Goal: Task Accomplishment & Management: Complete application form

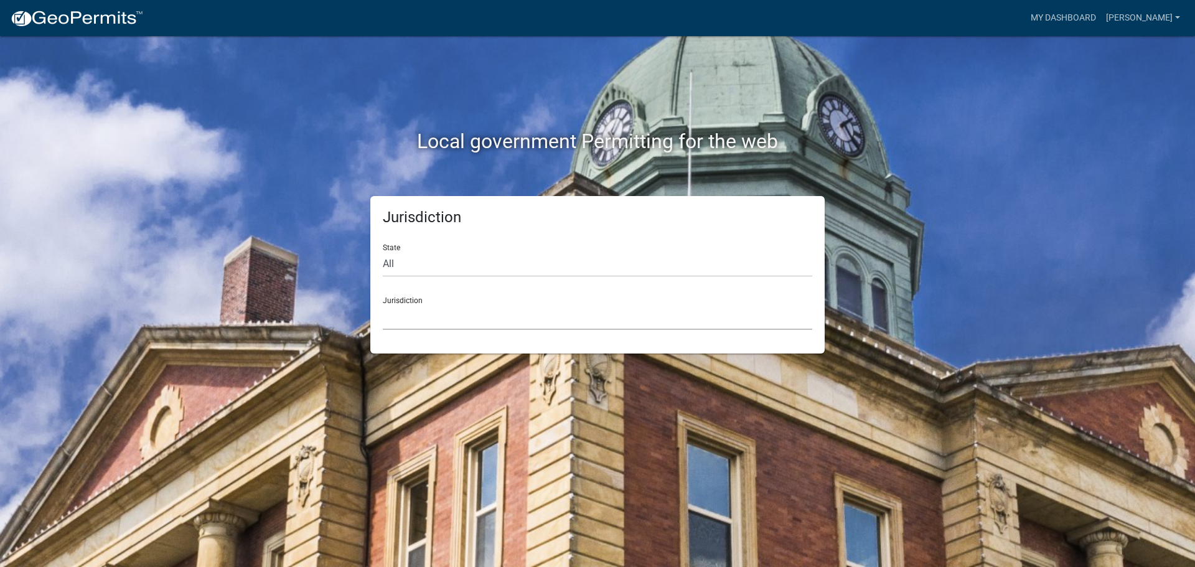
click at [499, 321] on select "[GEOGRAPHIC_DATA], [US_STATE] [GEOGRAPHIC_DATA], [US_STATE][PERSON_NAME][GEOGRA…" at bounding box center [598, 317] width 430 height 26
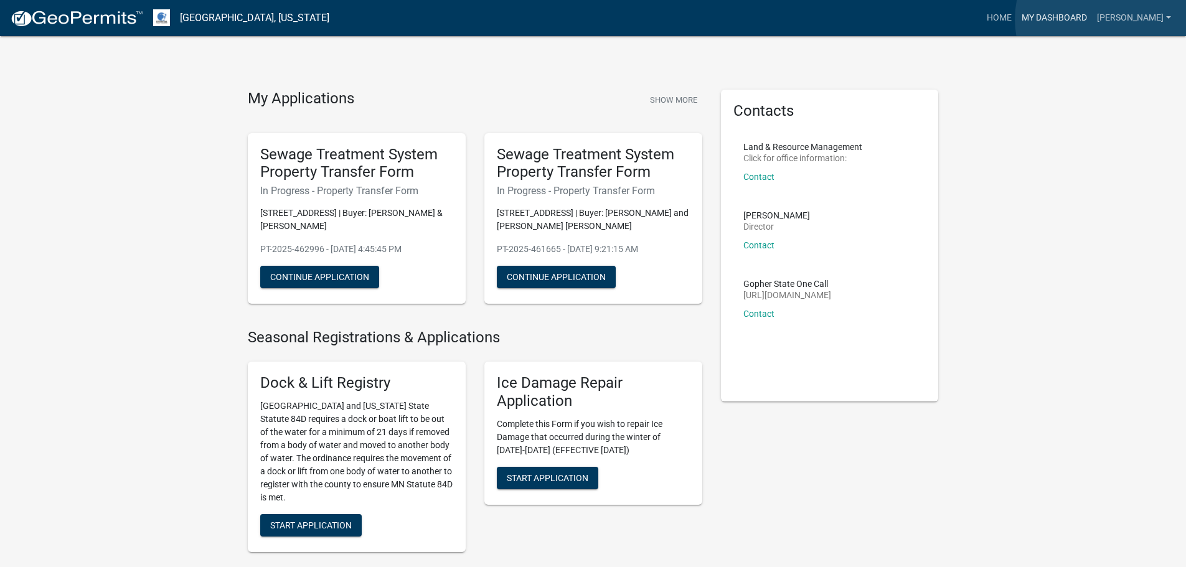
click at [1092, 19] on link "My Dashboard" at bounding box center [1053, 18] width 75 height 24
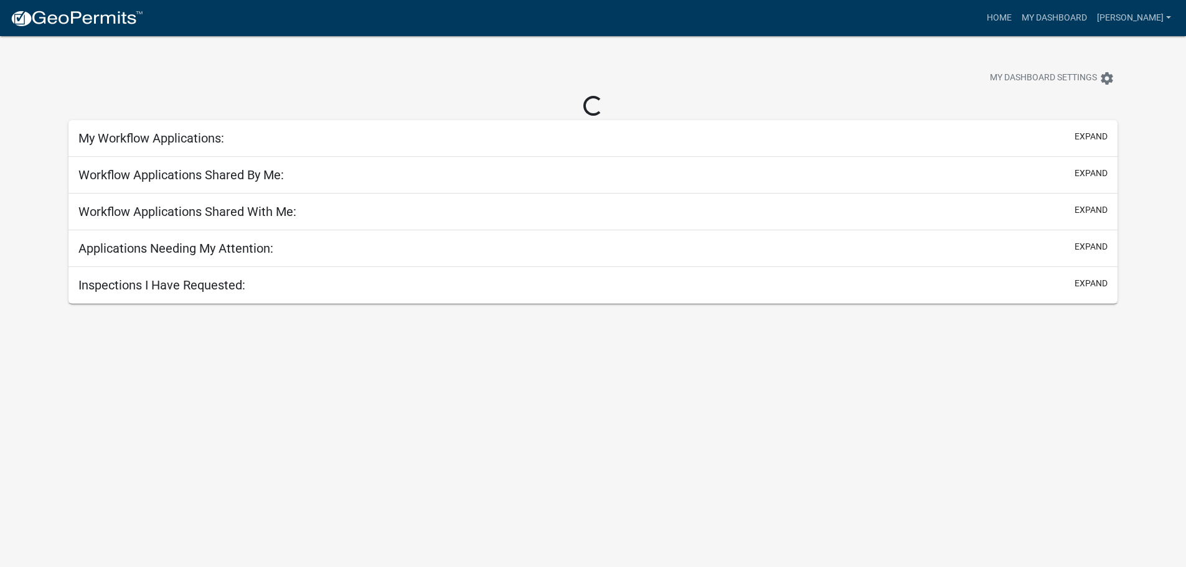
select select "2: 50"
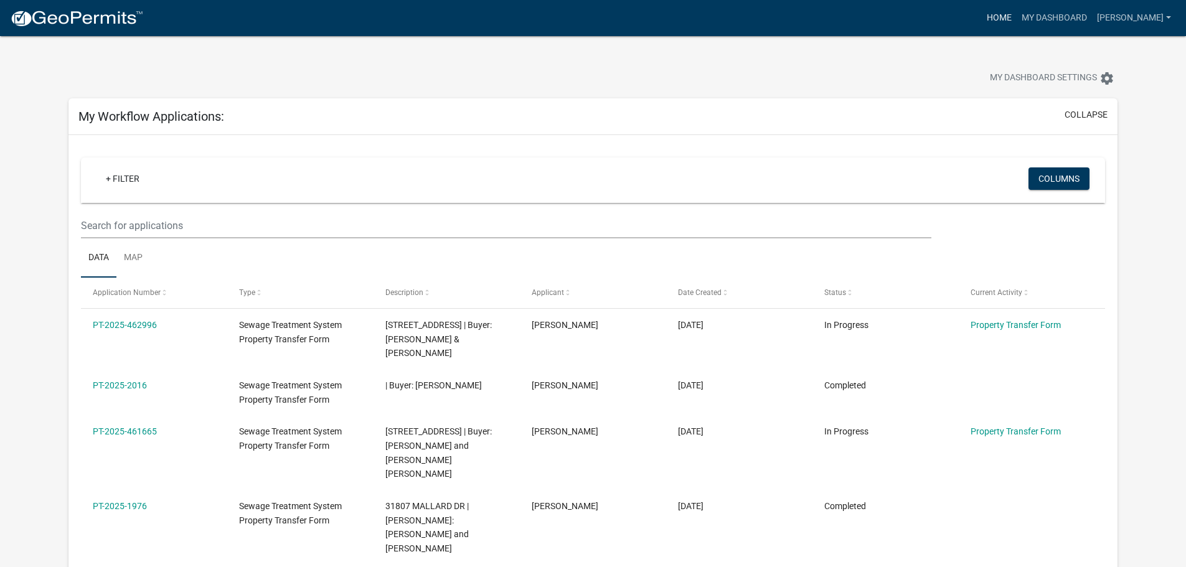
click at [1016, 20] on link "Home" at bounding box center [999, 18] width 35 height 24
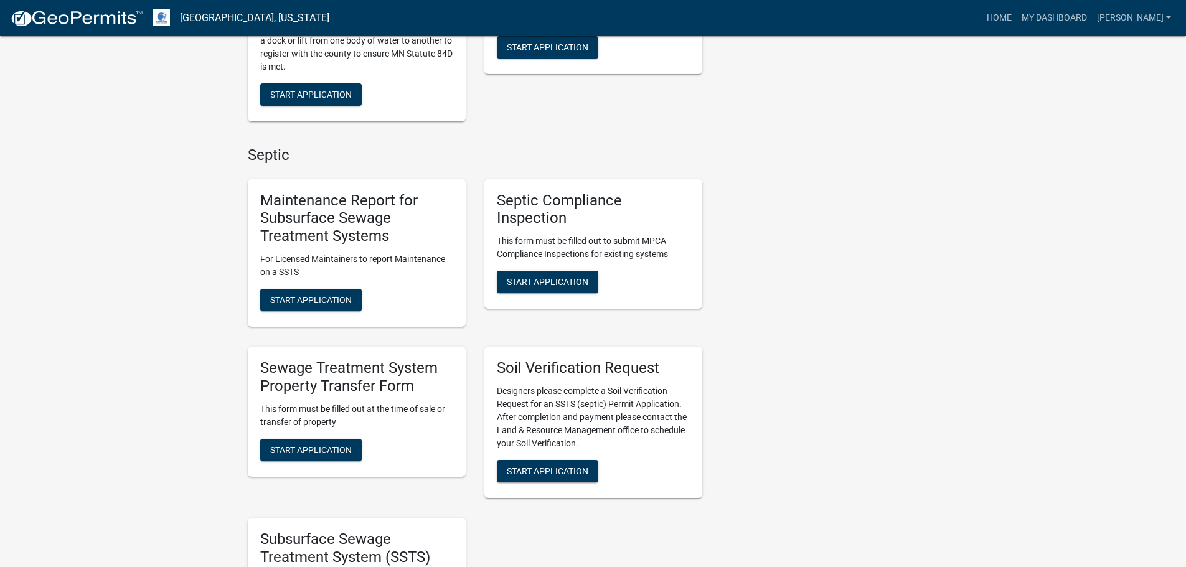
scroll to position [436, 0]
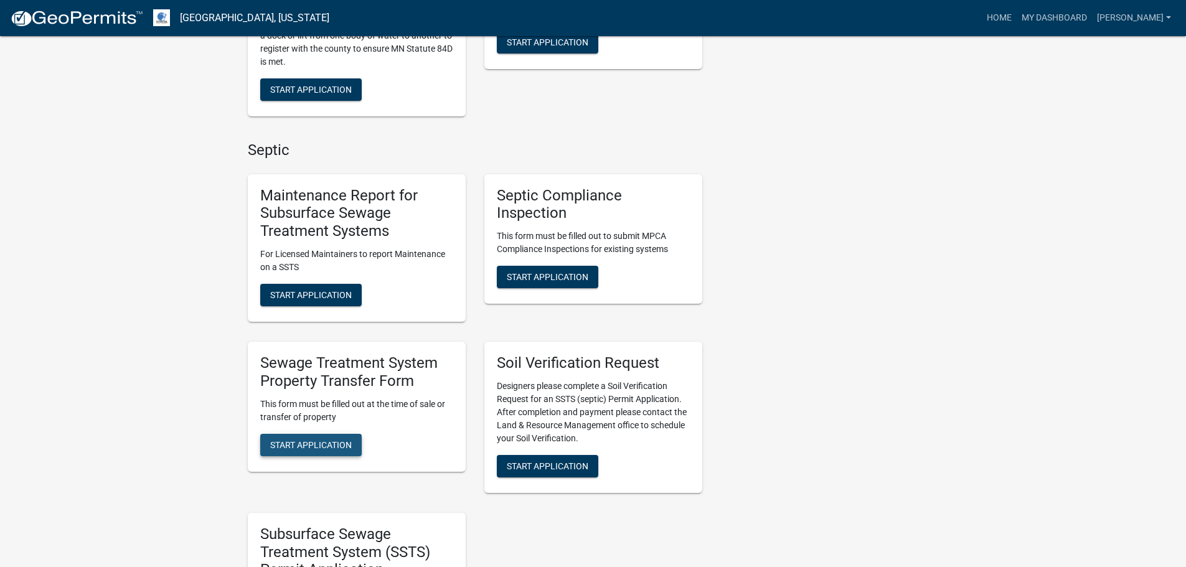
click at [311, 438] on button "Start Application" at bounding box center [310, 445] width 101 height 22
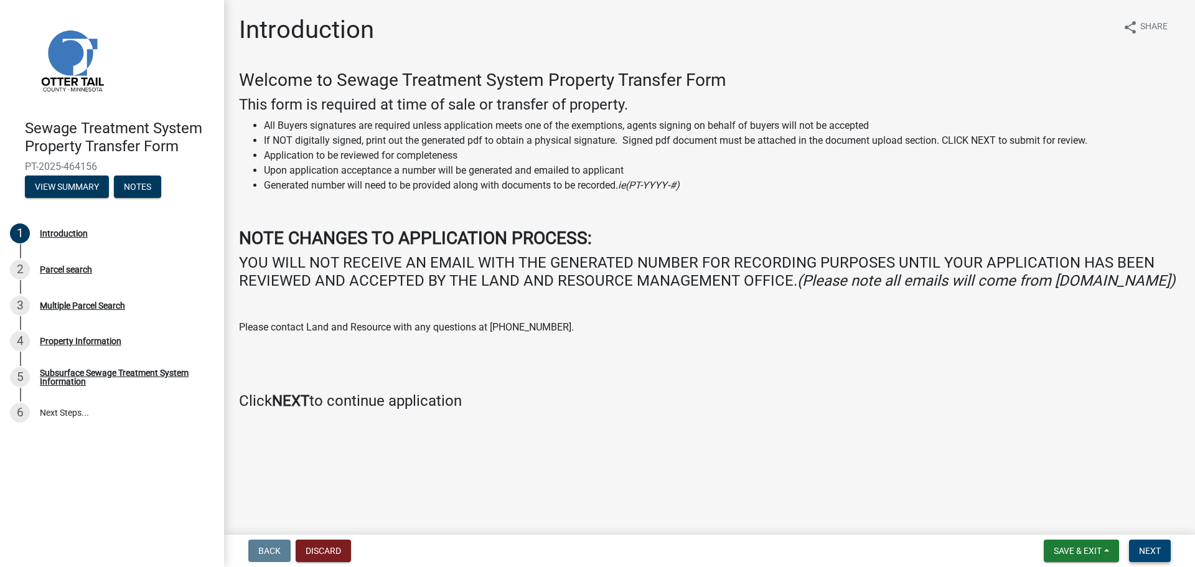
click at [1155, 552] on span "Next" at bounding box center [1150, 551] width 22 height 10
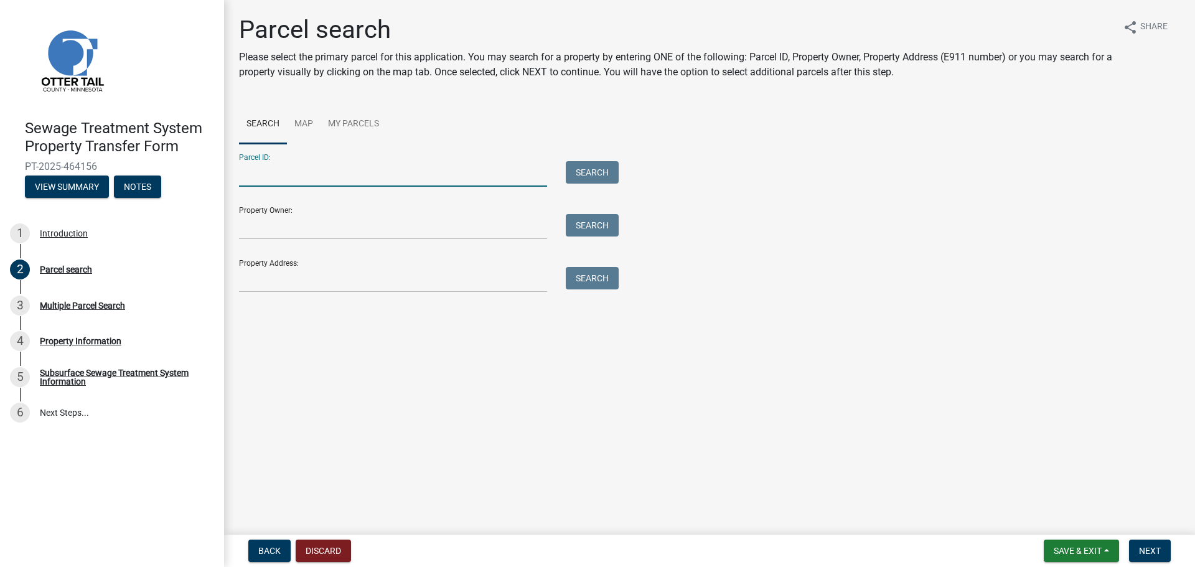
click at [291, 177] on input "Parcel ID:" at bounding box center [393, 174] width 308 height 26
click at [258, 179] on input "Parcel ID:" at bounding box center [393, 174] width 308 height 26
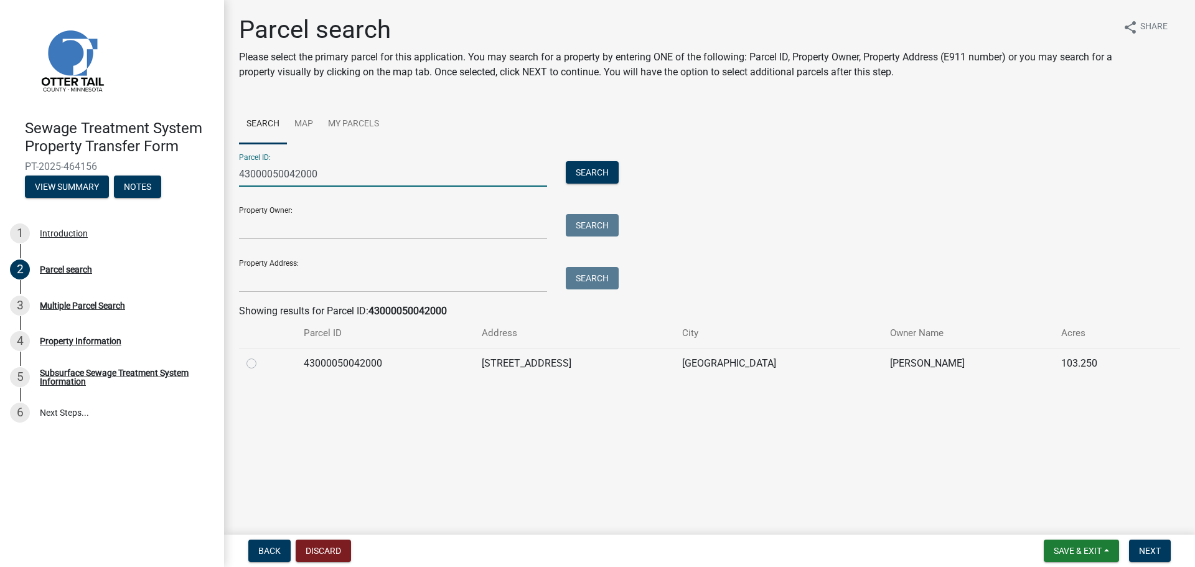
type input "43000050042000"
drag, startPoint x: 350, startPoint y: 379, endPoint x: 339, endPoint y: 373, distance: 13.4
click at [350, 379] on div "Parcel search Please select the primary parcel for this application. You may se…" at bounding box center [710, 202] width 960 height 375
click at [261, 356] on label at bounding box center [261, 356] width 0 height 0
click at [261, 364] on input "radio" at bounding box center [265, 360] width 8 height 8
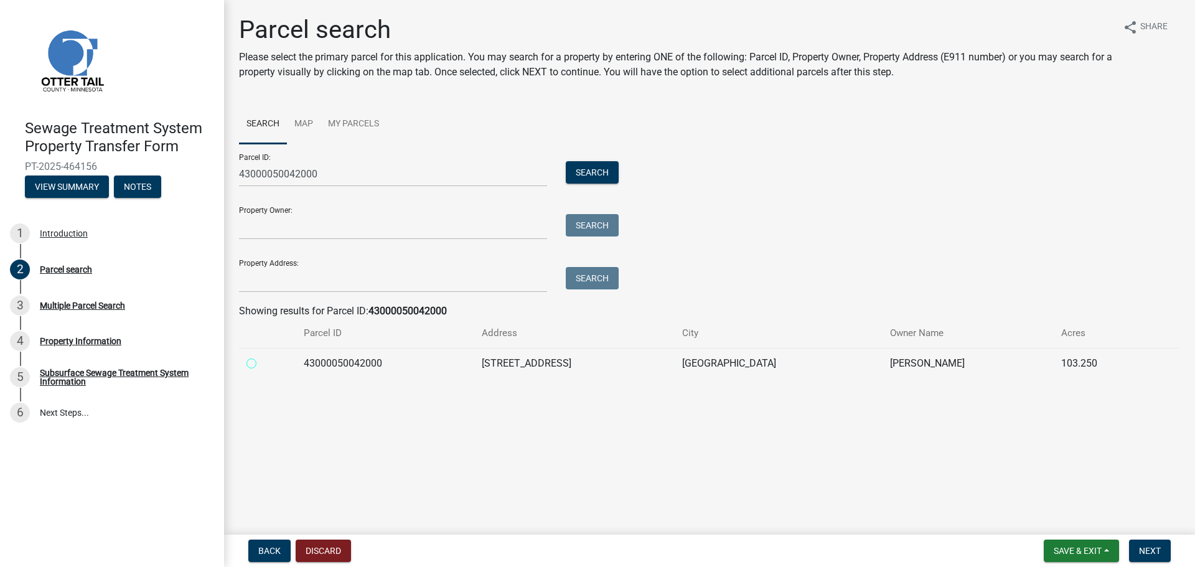
radio input "true"
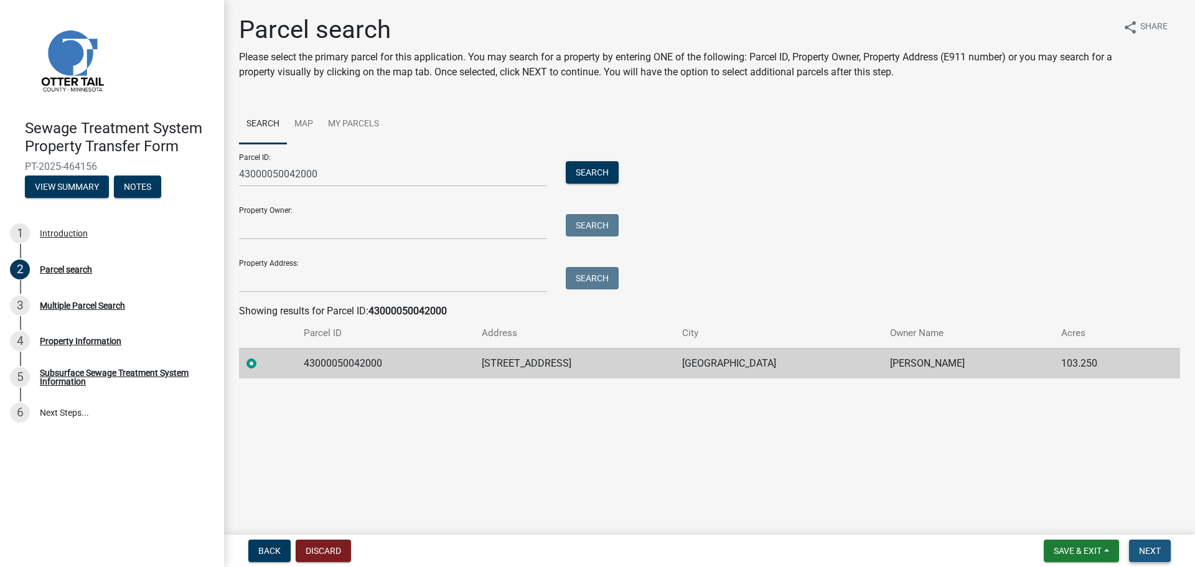
click at [1154, 547] on span "Next" at bounding box center [1150, 551] width 22 height 10
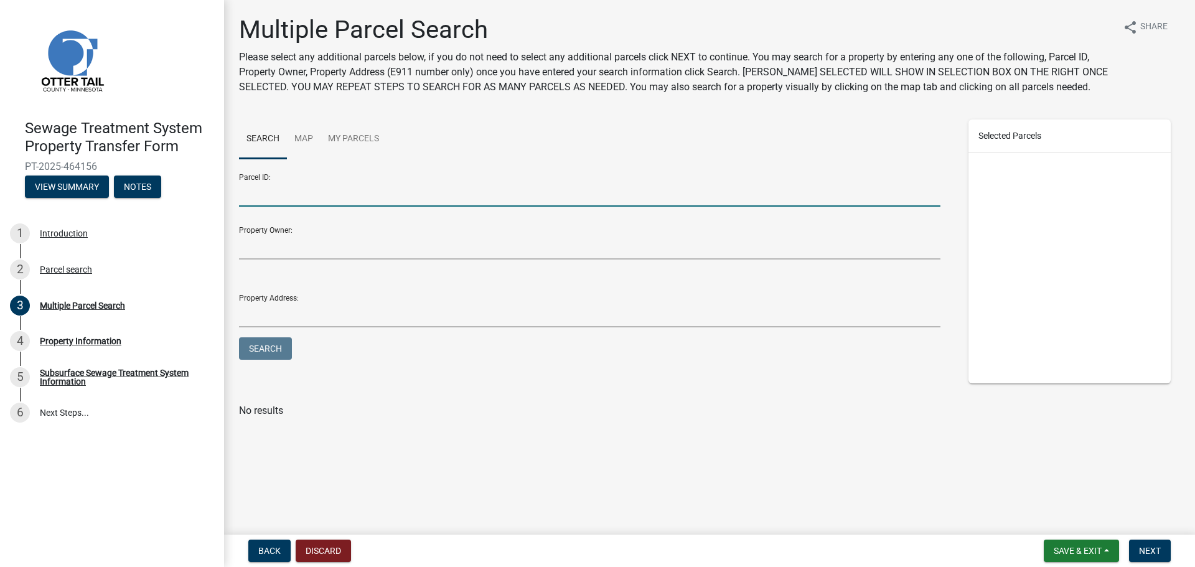
click at [293, 188] on input "Parcel ID:" at bounding box center [590, 194] width 702 height 26
click at [1135, 547] on button "Next" at bounding box center [1150, 551] width 42 height 22
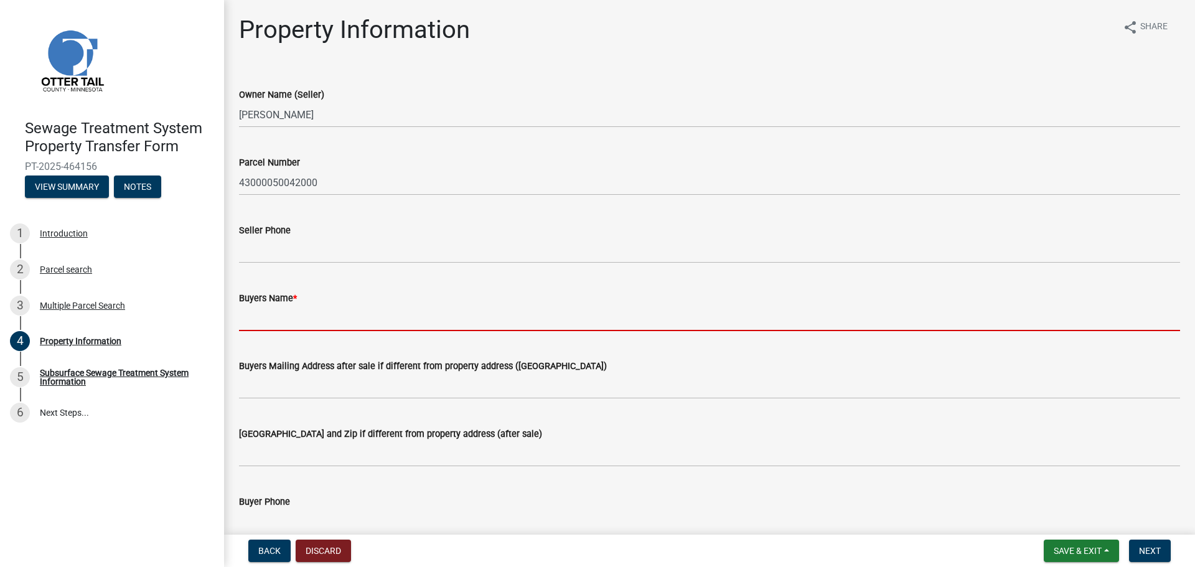
click at [261, 316] on input "Buyers Name *" at bounding box center [709, 319] width 941 height 26
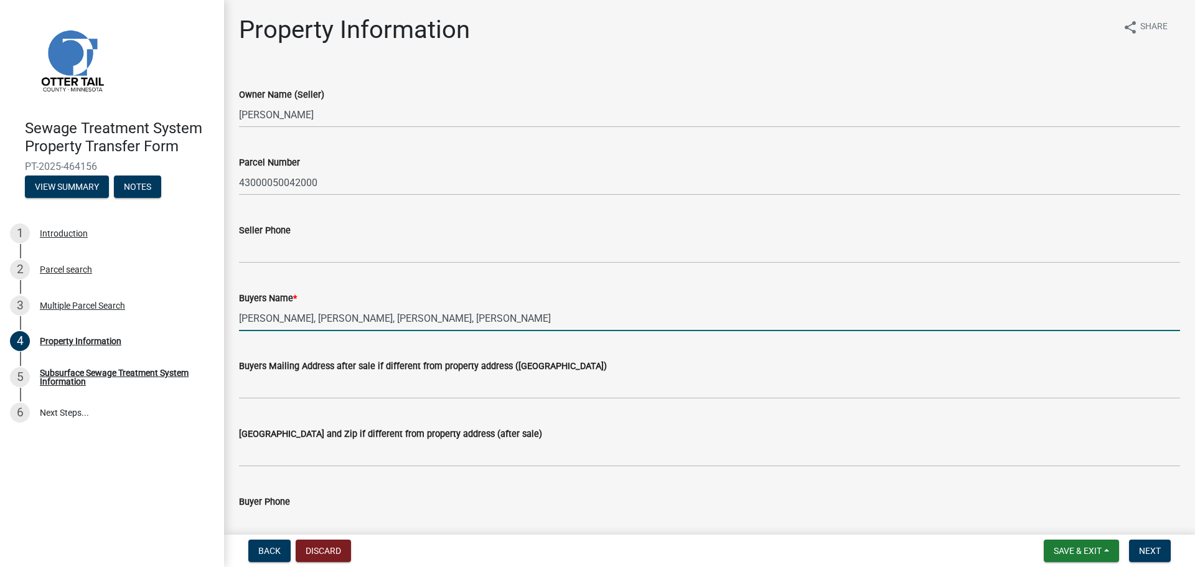
type input "[PERSON_NAME], [PERSON_NAME], [PERSON_NAME], [PERSON_NAME]"
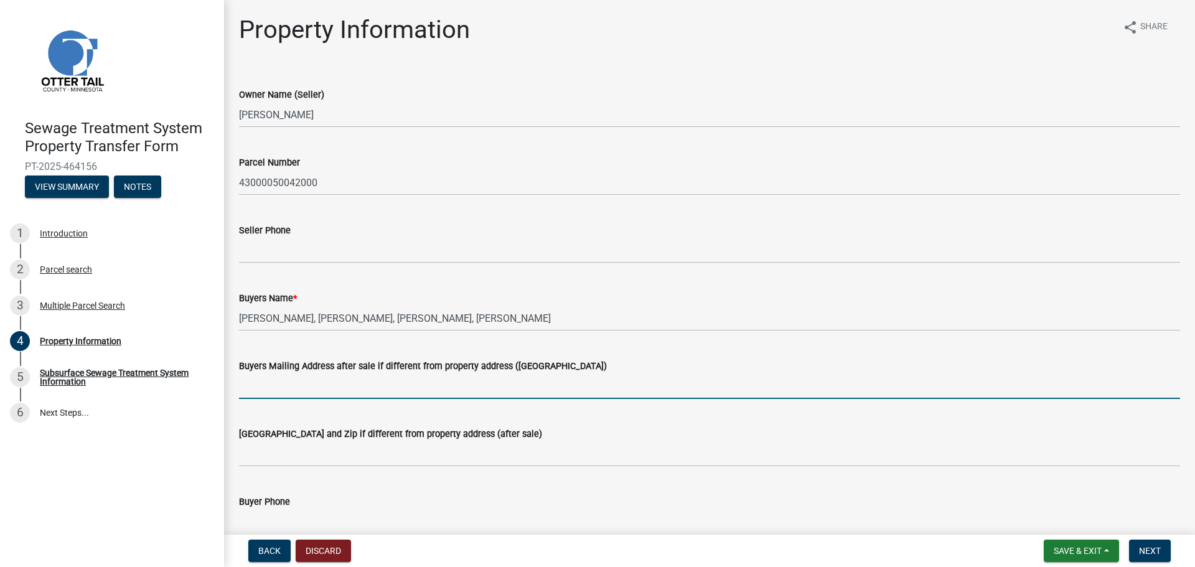
click at [351, 379] on input "Buyers Mailing Address after sale if different from property address ([GEOGRAPH…" at bounding box center [709, 386] width 941 height 26
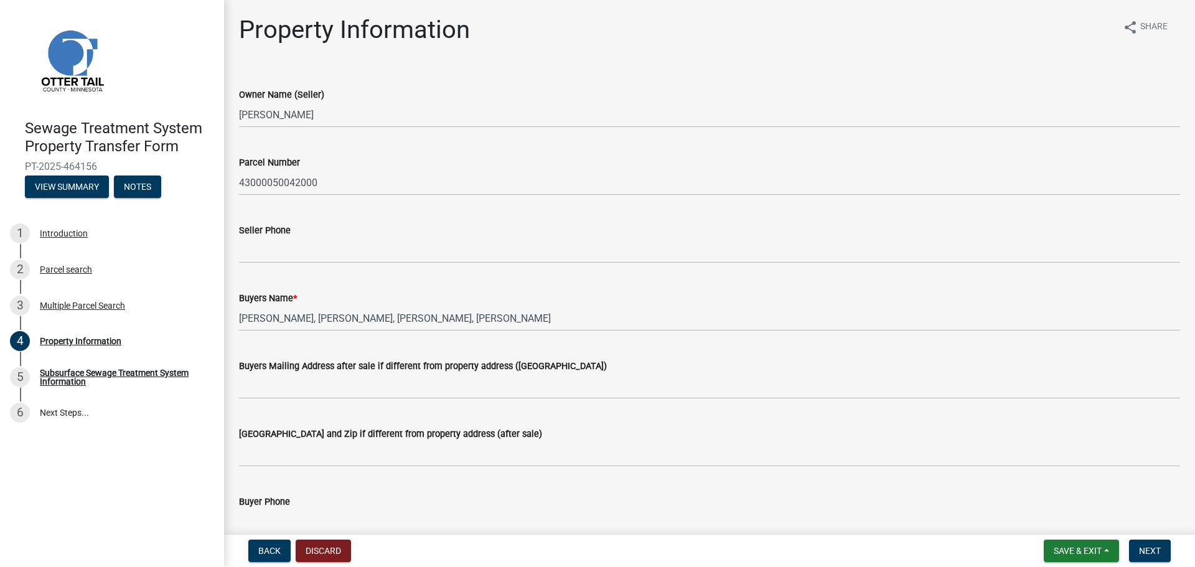
scroll to position [62, 0]
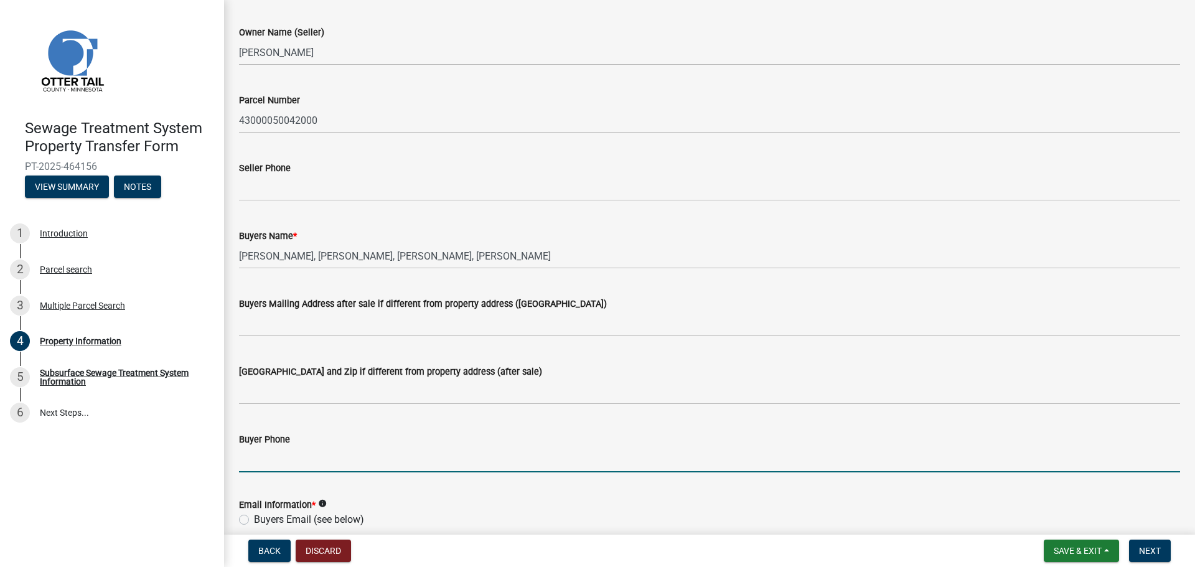
click at [267, 467] on input "Buyer Phone" at bounding box center [709, 460] width 941 height 26
paste input "[PHONE_NUMBER]"
type input "[PHONE_NUMBER]"
click at [284, 519] on label "Buyers Email (see below)" at bounding box center [309, 519] width 110 height 15
click at [262, 519] on input "Buyers Email (see below)" at bounding box center [258, 516] width 8 height 8
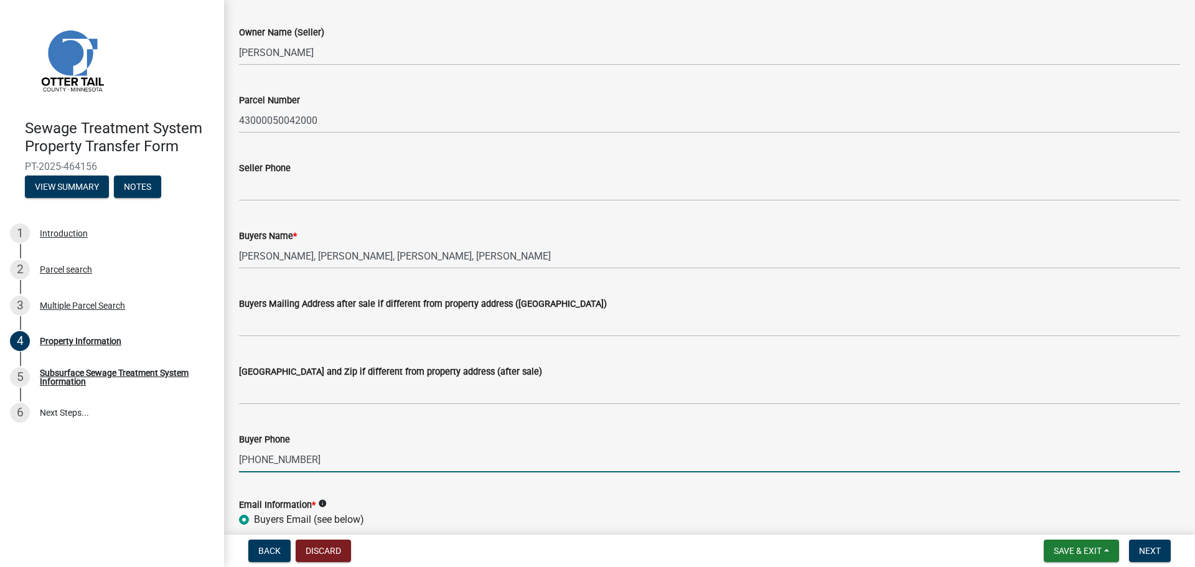
radio input "true"
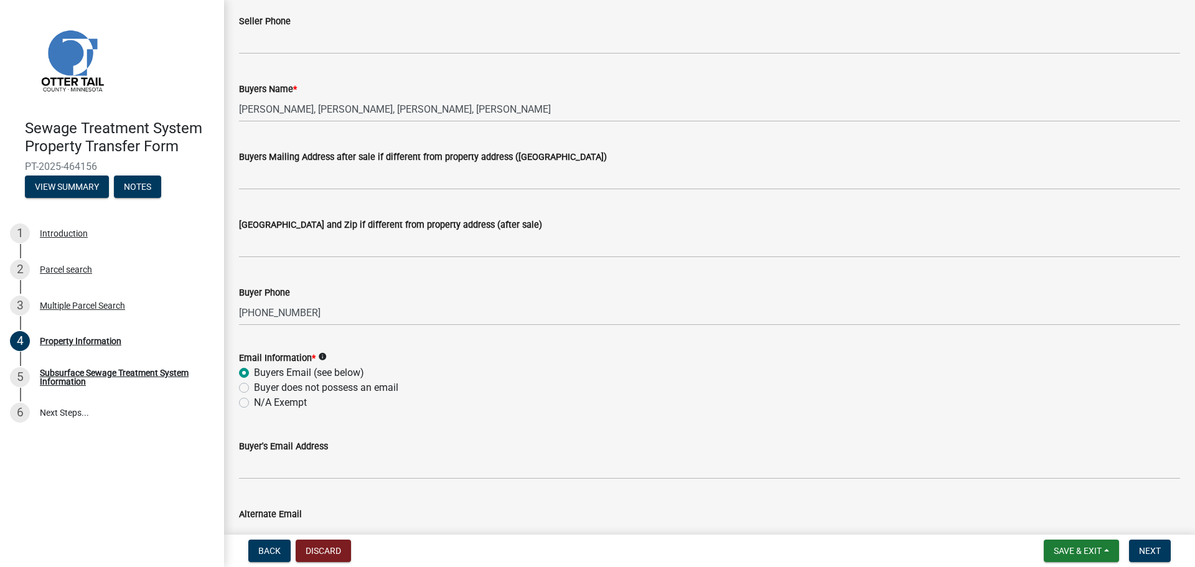
scroll to position [249, 0]
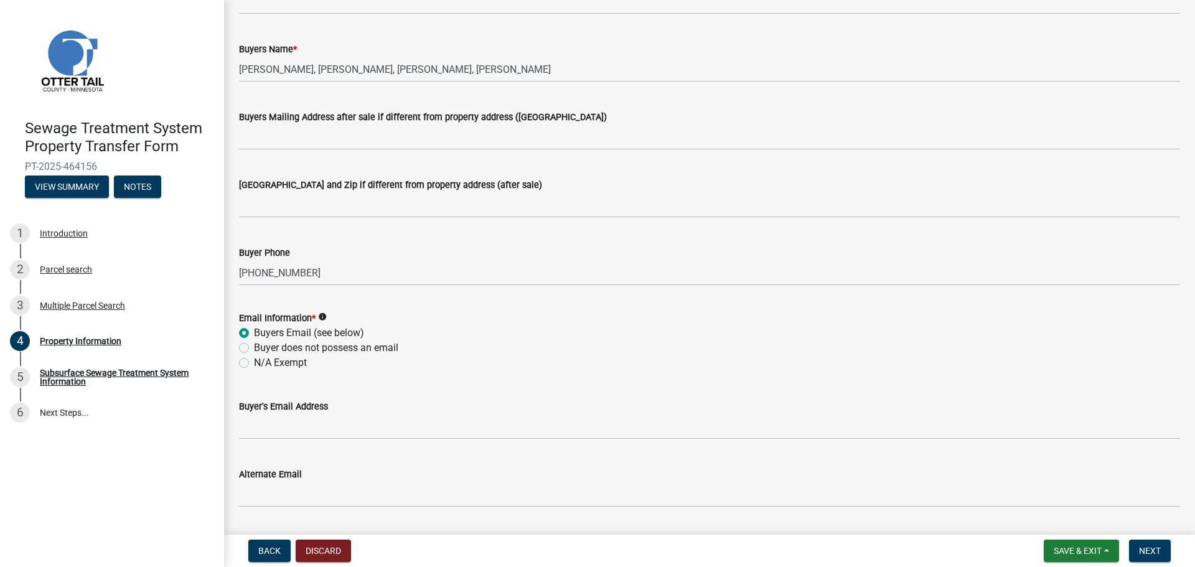
click at [265, 446] on wm-data-entity-input "Buyer's Email Address" at bounding box center [709, 416] width 941 height 68
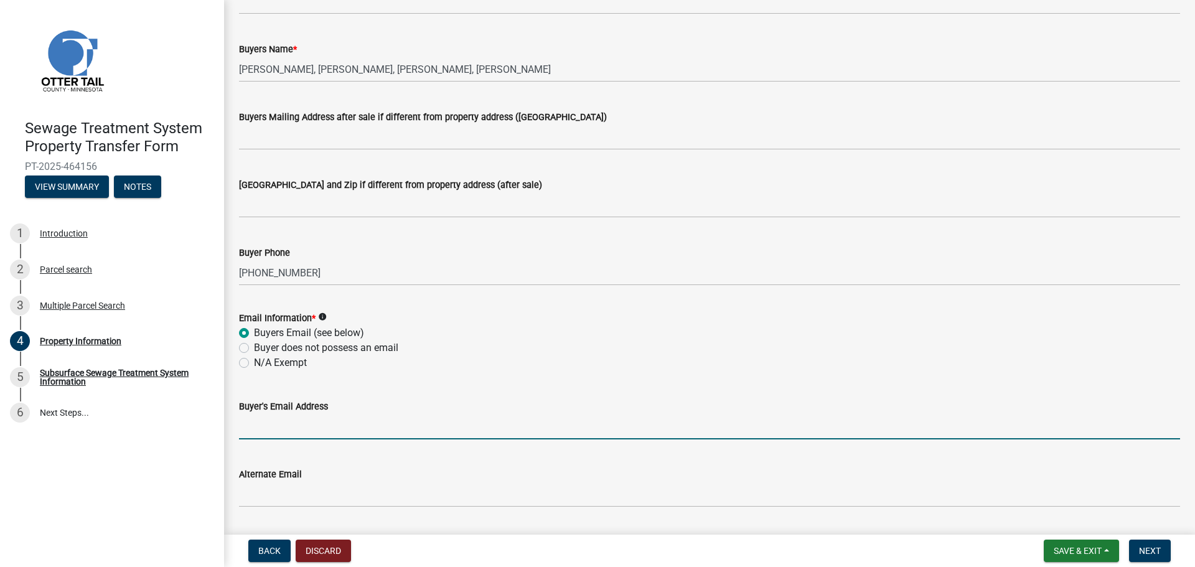
click at [261, 428] on input "Buyer's Email Address" at bounding box center [709, 427] width 941 height 26
paste input "[EMAIL_ADDRESS][DOMAIN_NAME]"
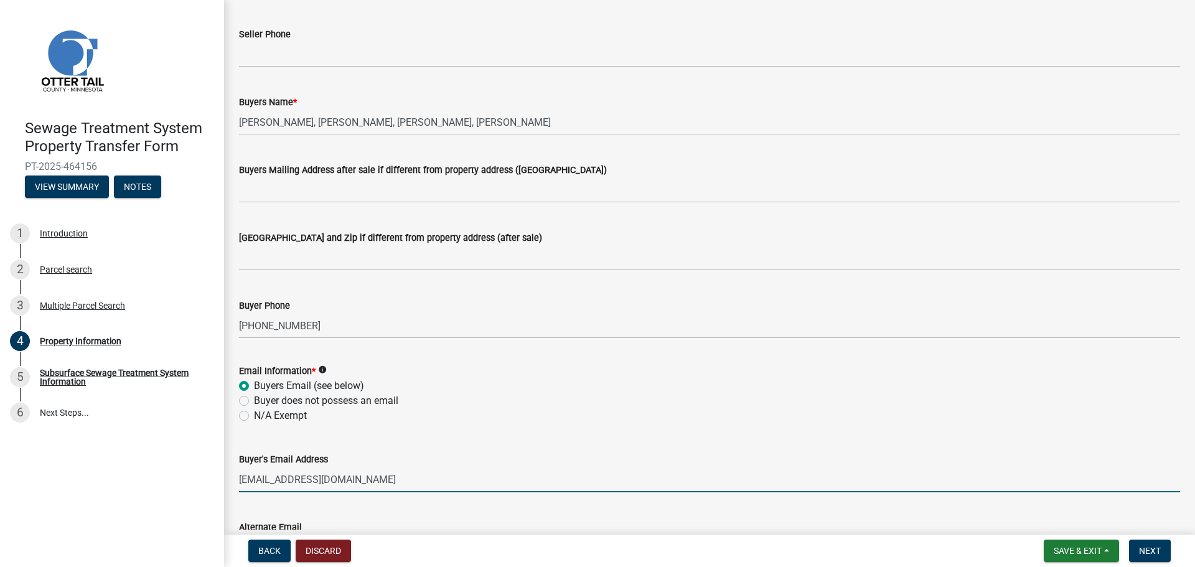
scroll to position [124, 0]
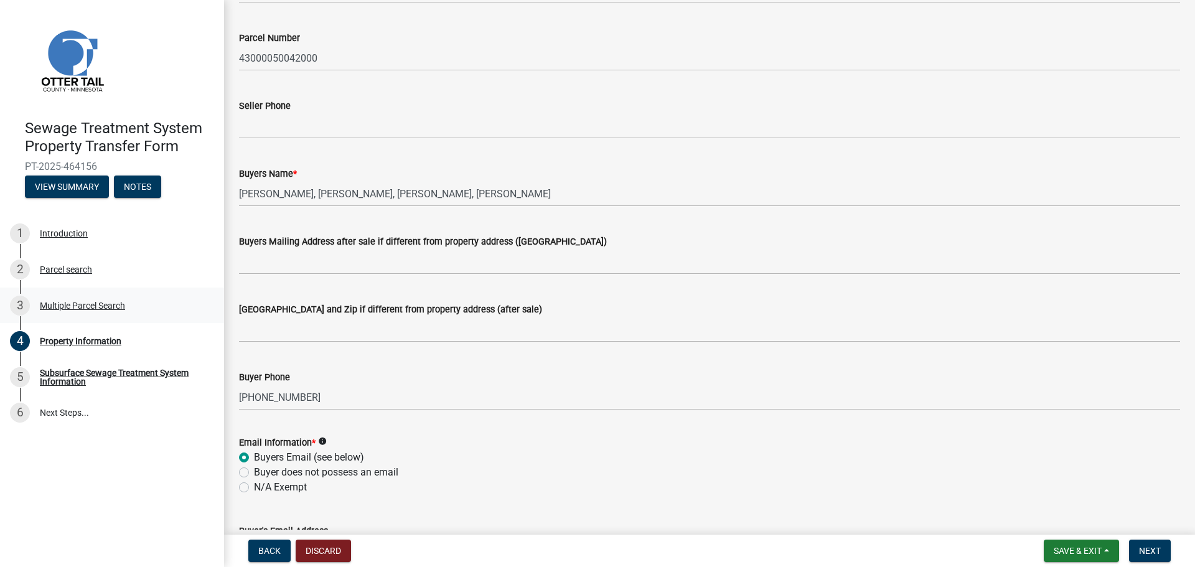
type input "[EMAIL_ADDRESS][DOMAIN_NAME]"
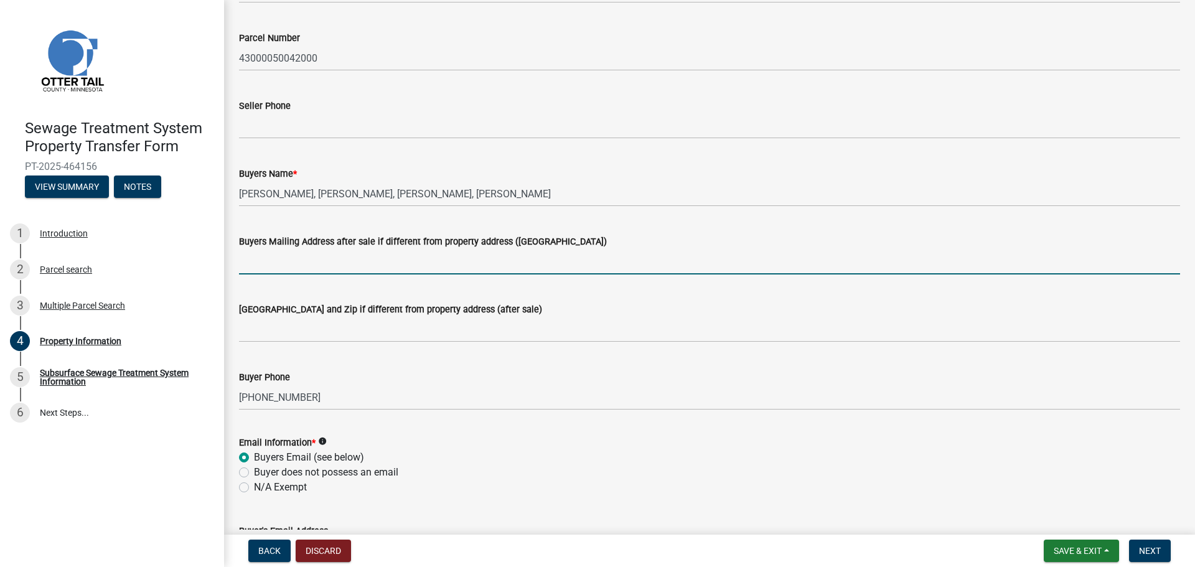
click at [333, 256] on input "Buyers Mailing Address after sale if different from property address ([GEOGRAPH…" at bounding box center [709, 262] width 941 height 26
paste input "[STREET_ADDRESS]"
type input "[STREET_ADDRESS]"
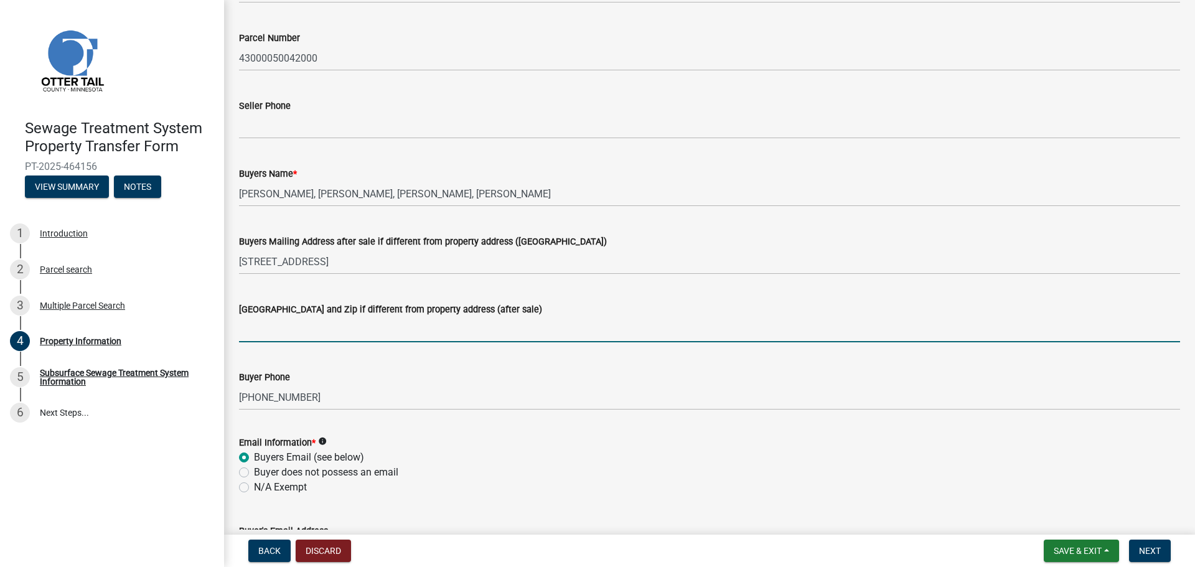
click at [275, 329] on input "[GEOGRAPHIC_DATA] and Zip if different from property address (after sale)" at bounding box center [709, 330] width 941 height 26
paste input "[US_STATE][GEOGRAPHIC_DATA][PERSON_NAME]"
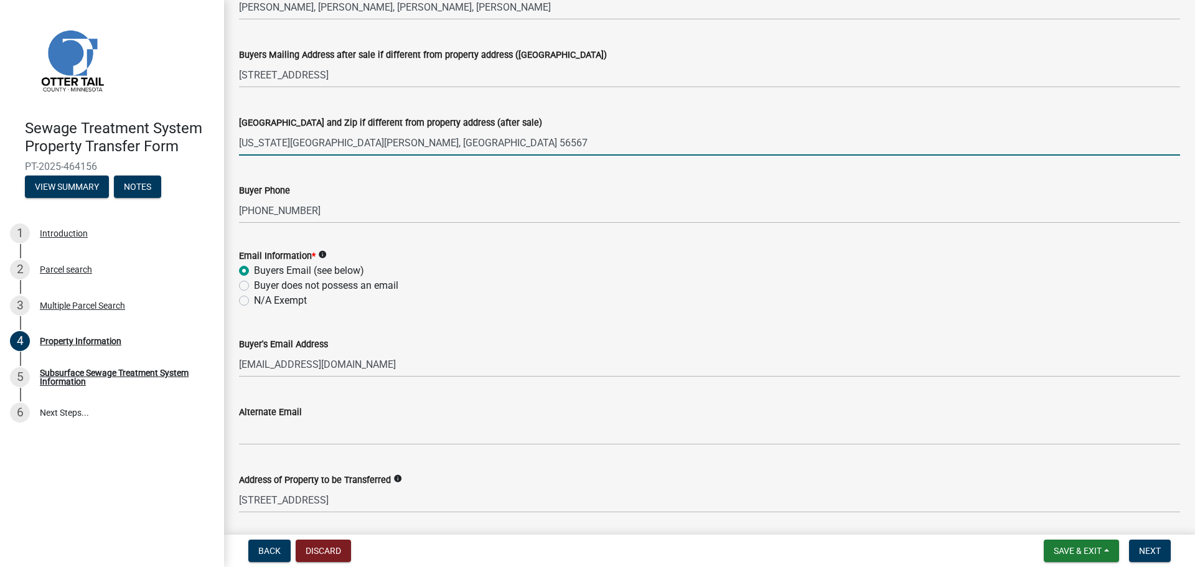
scroll to position [498, 0]
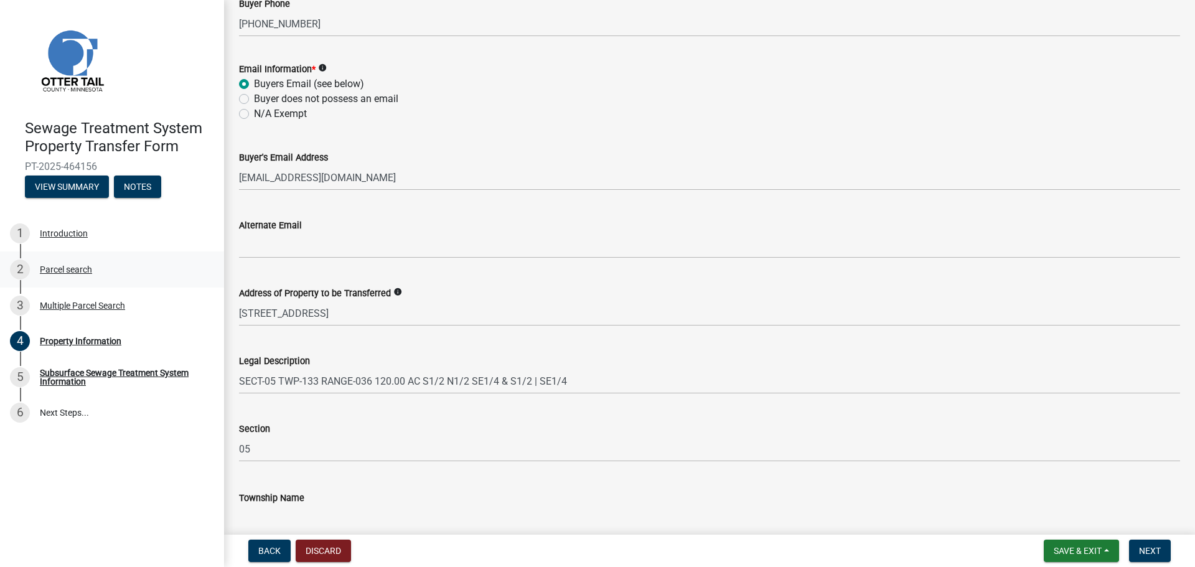
type input "[US_STATE][GEOGRAPHIC_DATA][PERSON_NAME], [GEOGRAPHIC_DATA] 56567"
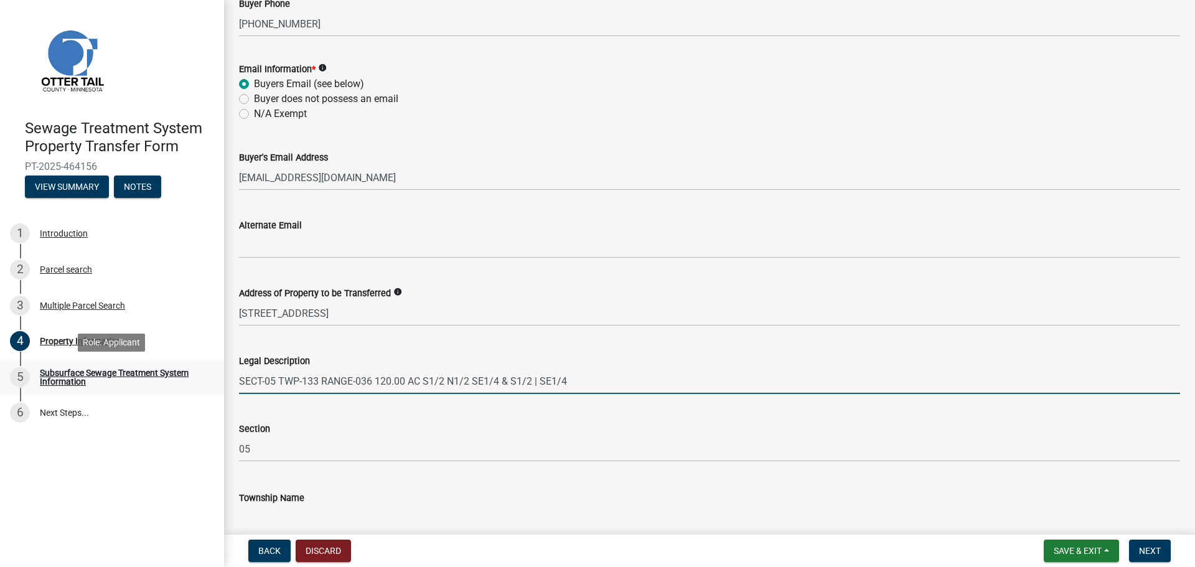
drag, startPoint x: 475, startPoint y: 375, endPoint x: 195, endPoint y: 369, distance: 280.2
click at [195, 369] on div "Sewage Treatment System Property Transfer Form PT-2025-464156 View Summary Note…" at bounding box center [597, 283] width 1195 height 567
paste input "[US_STATE][GEOGRAPHIC_DATA][PERSON_NAME]"
type input "[US_STATE][GEOGRAPHIC_DATA][PERSON_NAME]"
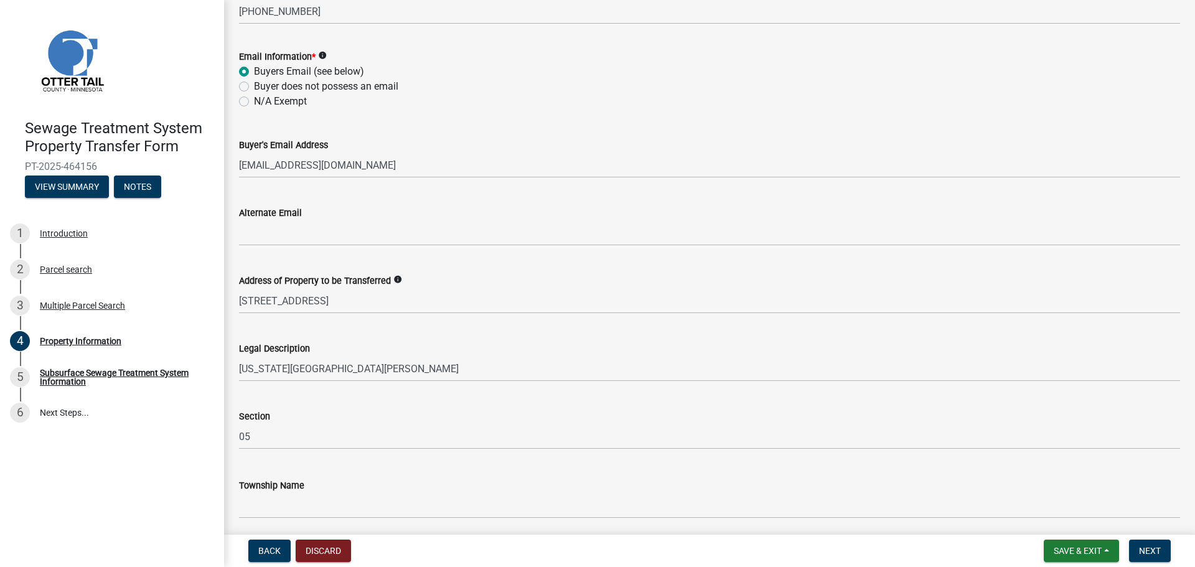
scroll to position [558, 0]
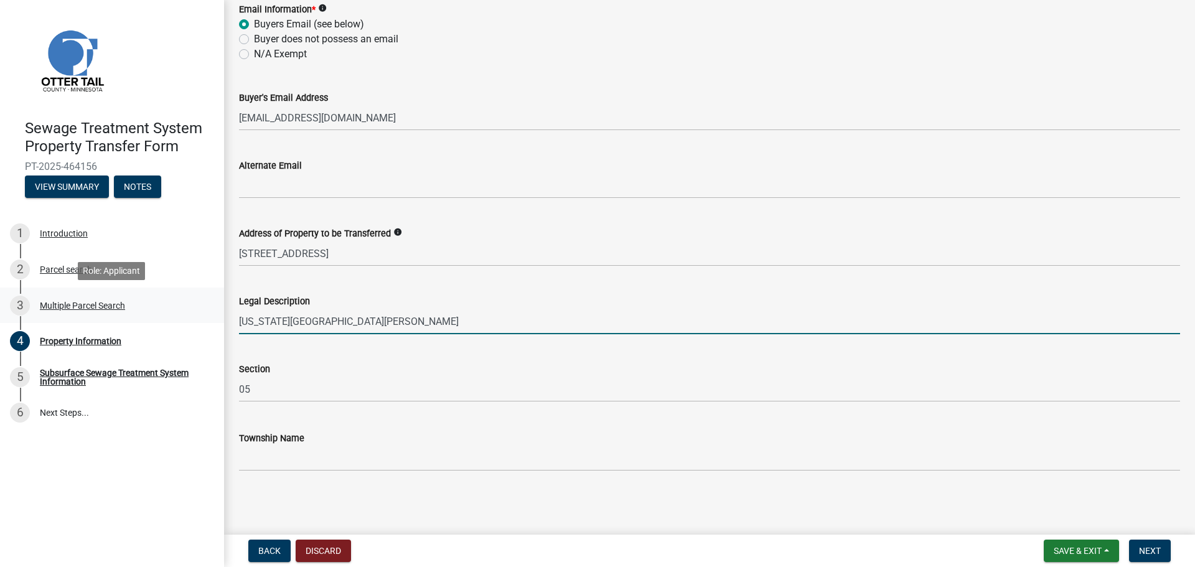
drag, startPoint x: 309, startPoint y: 320, endPoint x: 213, endPoint y: 317, distance: 95.9
click at [214, 317] on div "Sewage Treatment System Property Transfer Form PT-2025-464156 View Summary Note…" at bounding box center [597, 283] width 1195 height 567
paste input "The South Half of the North Half of the [GEOGRAPHIC_DATA] and the South Half of…"
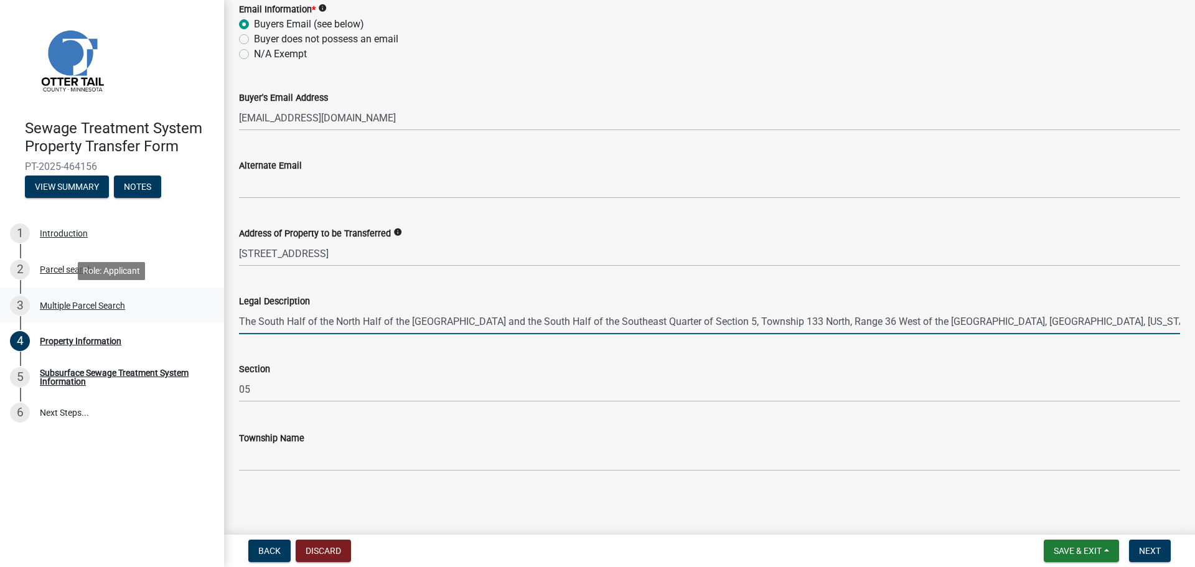
scroll to position [0, 2920]
type input "The South Half of the North Half of the [GEOGRAPHIC_DATA] and the South Half of…"
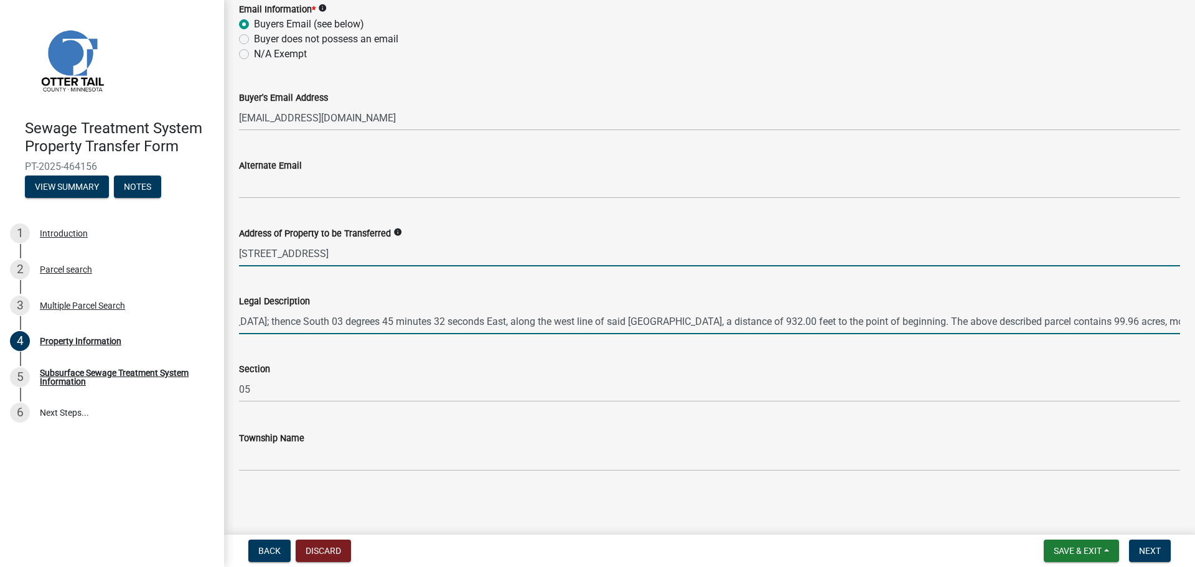
scroll to position [0, 0]
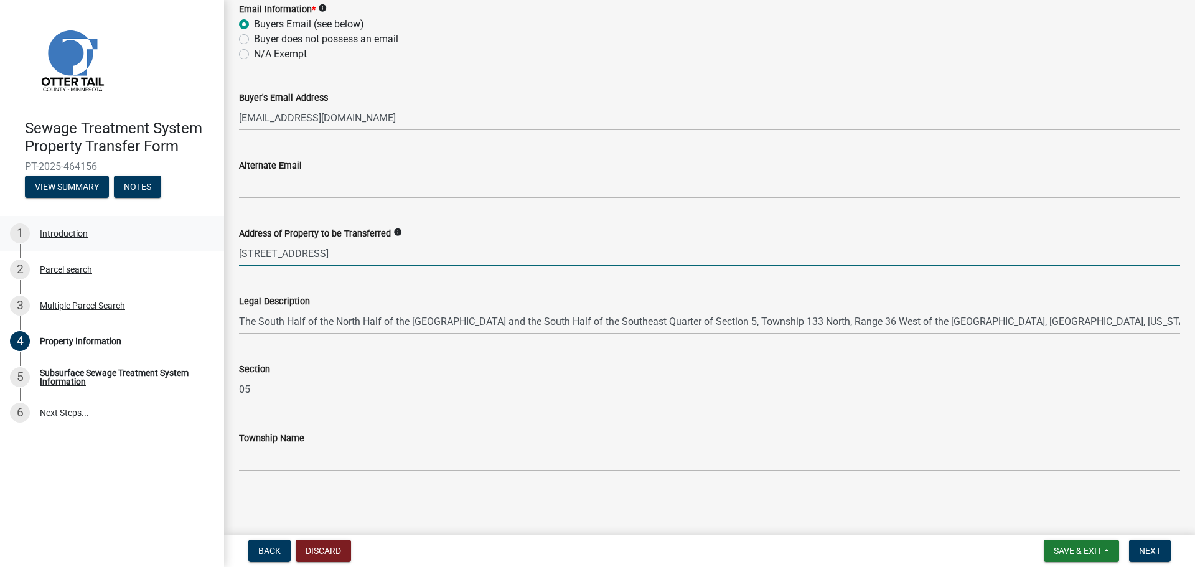
drag, startPoint x: 338, startPoint y: 254, endPoint x: 131, endPoint y: 239, distance: 207.2
click at [134, 239] on div "Sewage Treatment System Property Transfer Form PT-2025-464156 View Summary Note…" at bounding box center [597, 283] width 1195 height 567
click at [346, 254] on input "[STREET_ADDRESS]" at bounding box center [709, 254] width 941 height 26
drag, startPoint x: 326, startPoint y: 254, endPoint x: 153, endPoint y: 264, distance: 174.0
click at [153, 264] on div "Sewage Treatment System Property Transfer Form PT-2025-464156 View Summary Note…" at bounding box center [597, 283] width 1195 height 567
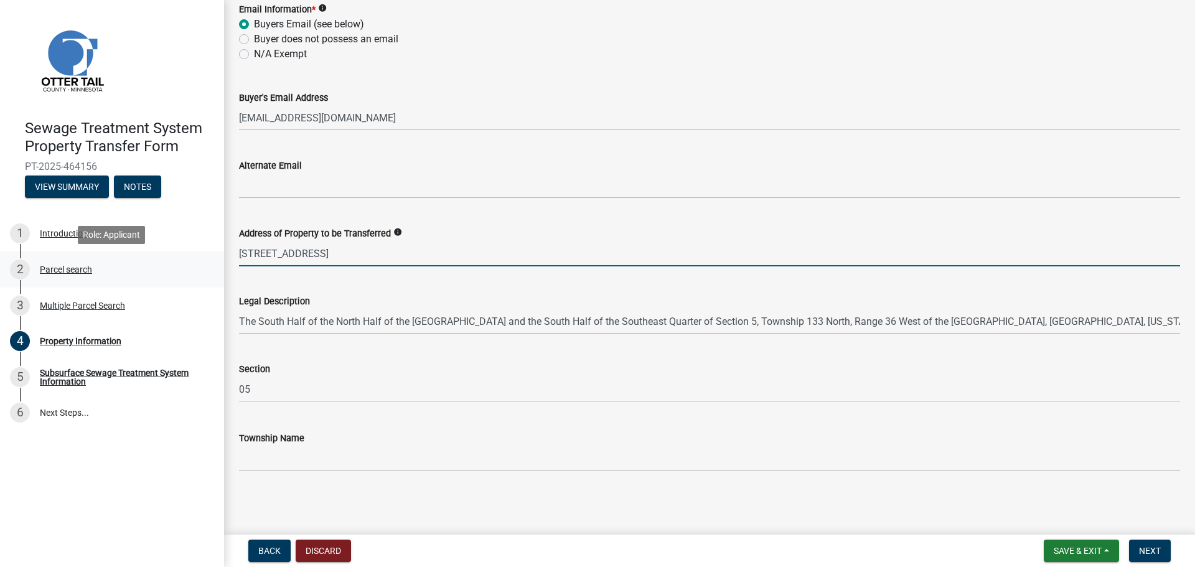
paste input "XXX Co Hwy"
type input "XXX Co Hwy 73"
click at [1142, 542] on button "Next" at bounding box center [1150, 551] width 42 height 22
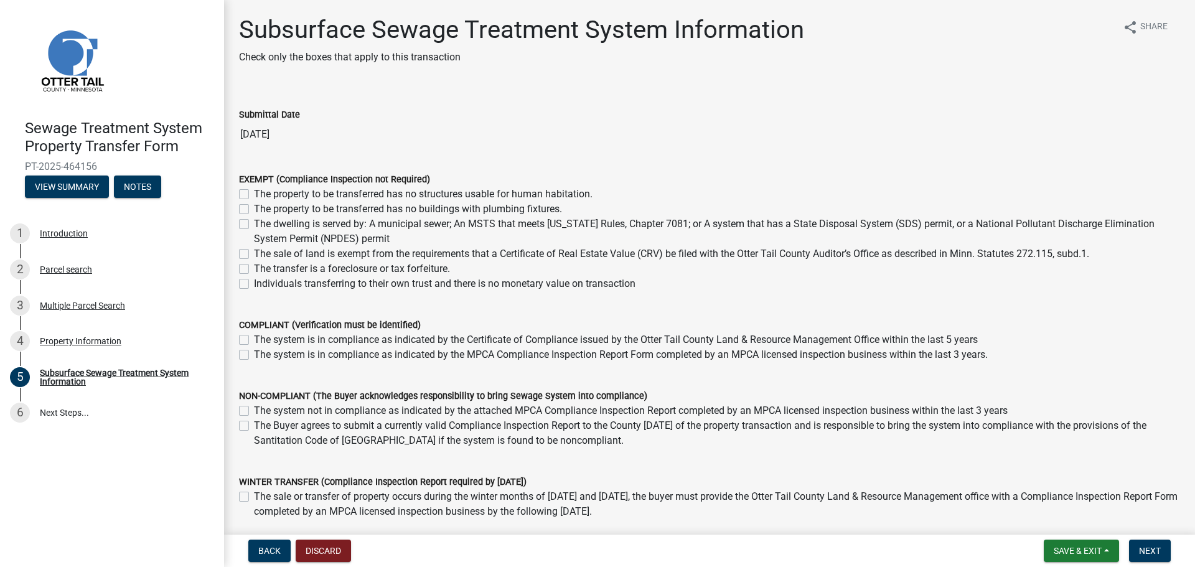
click at [367, 196] on label "The property to be transferred has no structures usable for human habitation." at bounding box center [423, 194] width 339 height 15
click at [262, 195] on input "The property to be transferred has no structures usable for human habitation." at bounding box center [258, 191] width 8 height 8
checkbox input "true"
checkbox input "false"
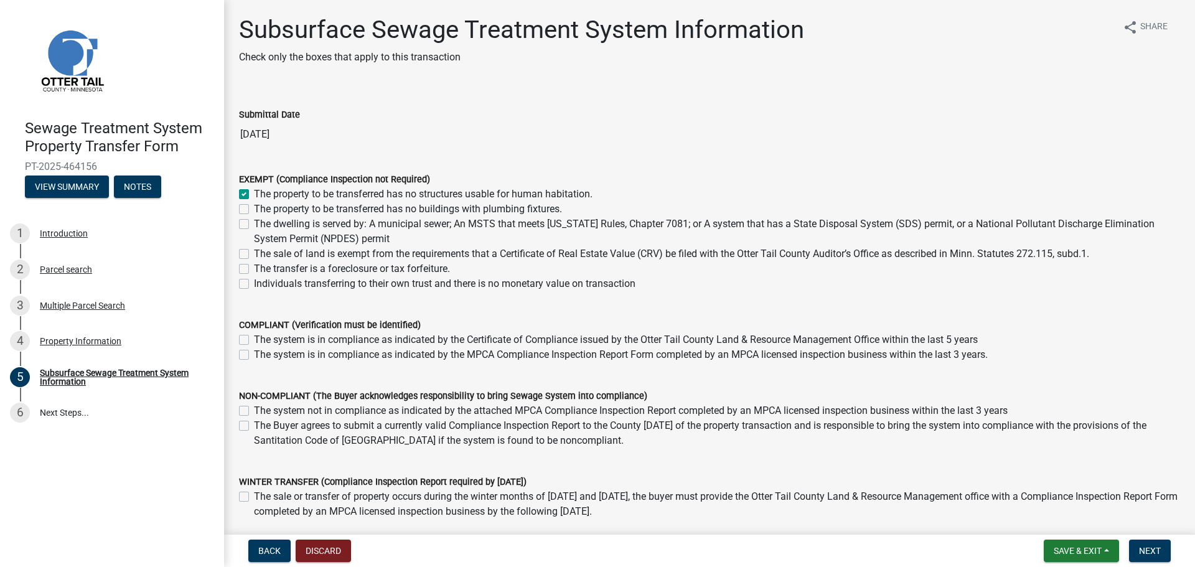
checkbox input "false"
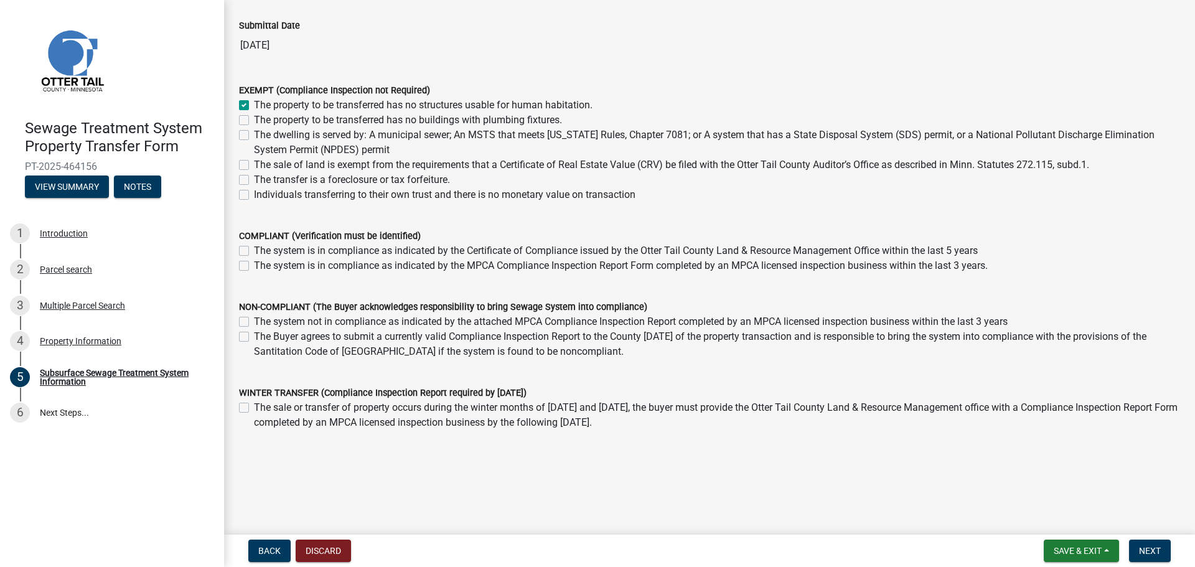
scroll to position [89, 0]
click at [1144, 552] on span "Next" at bounding box center [1150, 551] width 22 height 10
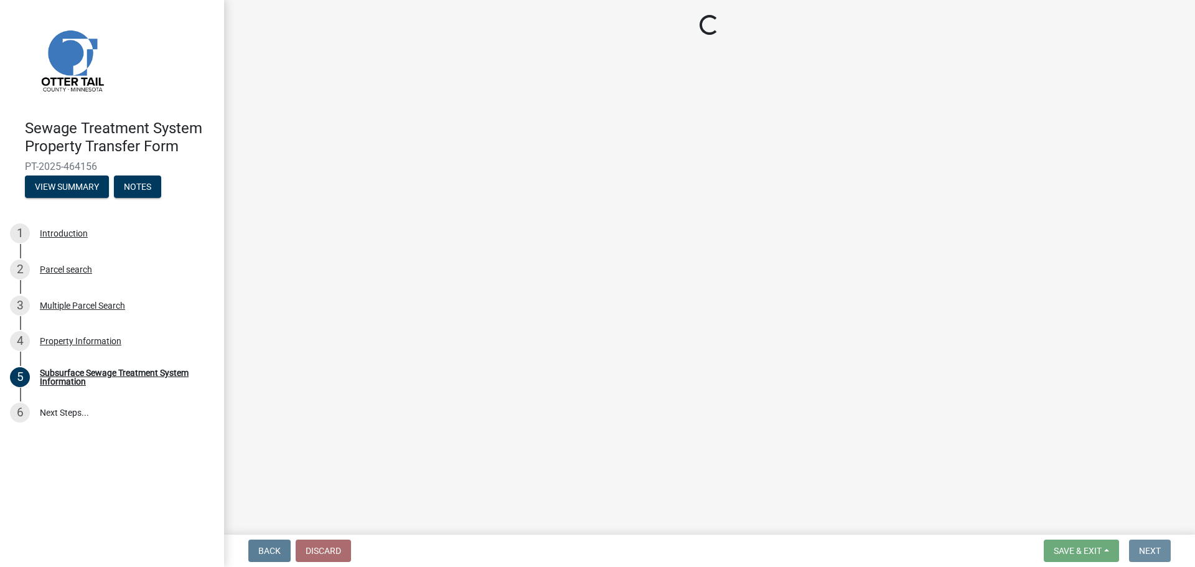
scroll to position [0, 0]
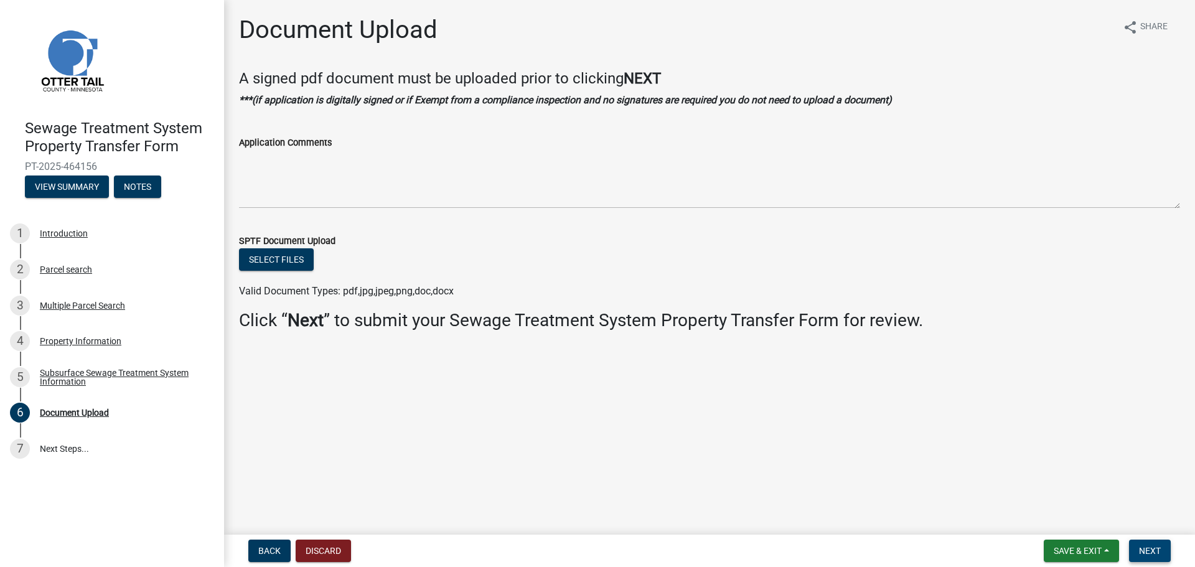
click at [1148, 547] on span "Next" at bounding box center [1150, 551] width 22 height 10
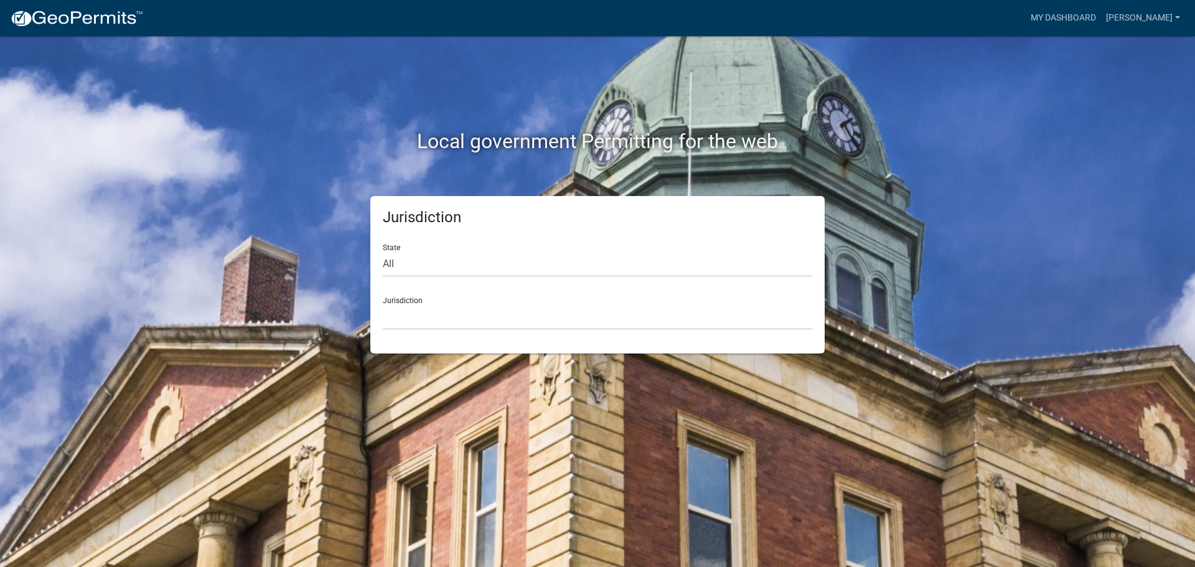
click at [479, 297] on div "Jurisdiction [GEOGRAPHIC_DATA], [US_STATE] [GEOGRAPHIC_DATA], [US_STATE][PERSON…" at bounding box center [598, 308] width 430 height 43
click at [476, 306] on select "[GEOGRAPHIC_DATA], [US_STATE] [GEOGRAPHIC_DATA], [US_STATE][PERSON_NAME][GEOGRA…" at bounding box center [598, 317] width 430 height 26
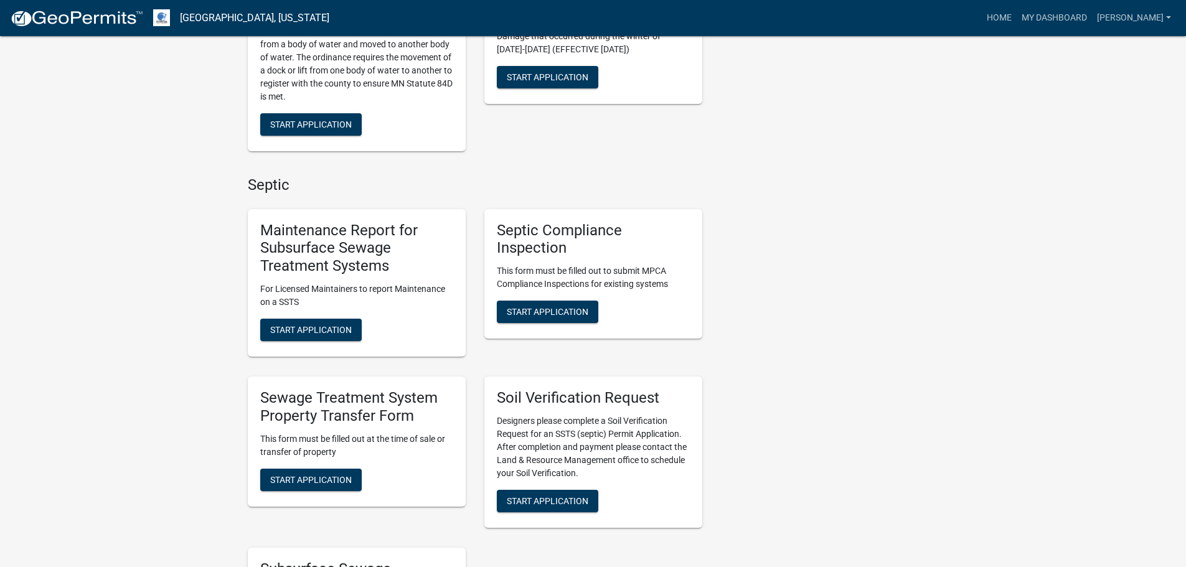
scroll to position [436, 0]
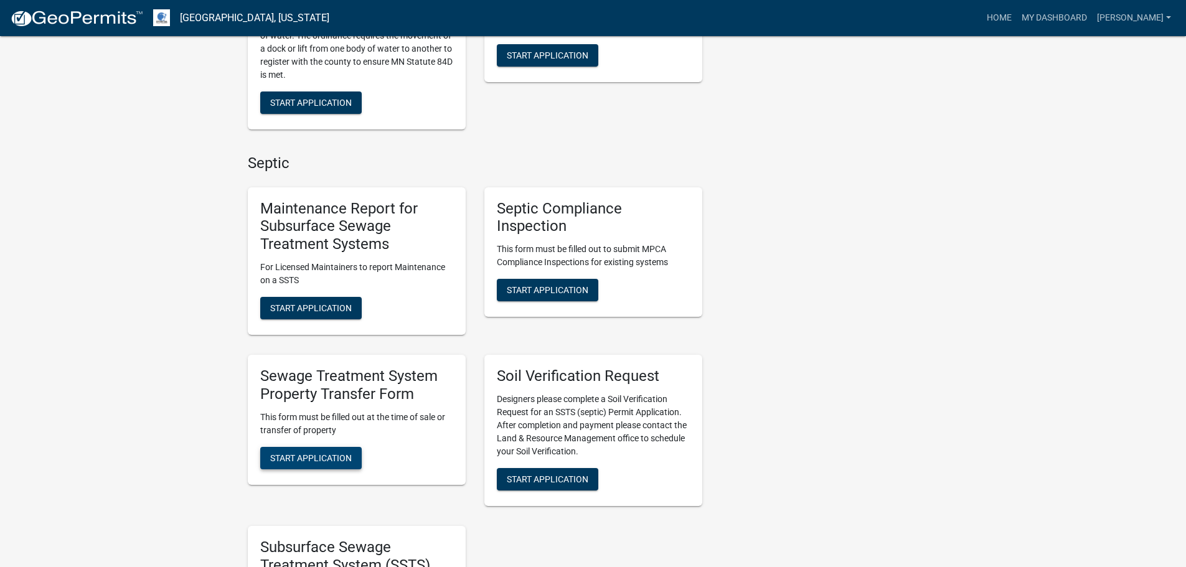
click at [314, 451] on button "Start Application" at bounding box center [310, 458] width 101 height 22
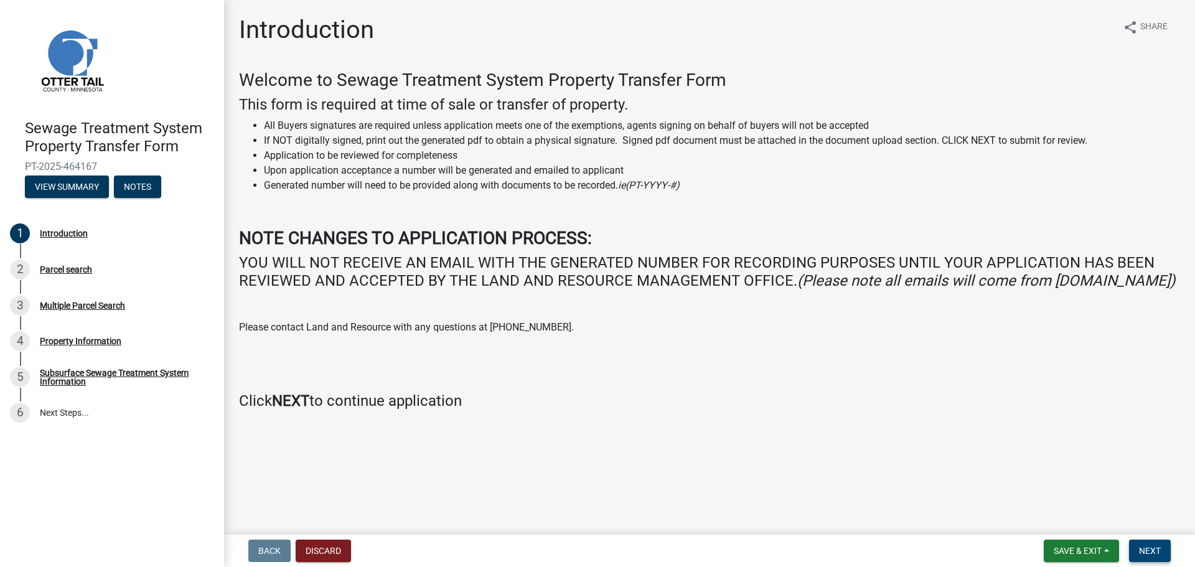
click at [1160, 548] on span "Next" at bounding box center [1150, 551] width 22 height 10
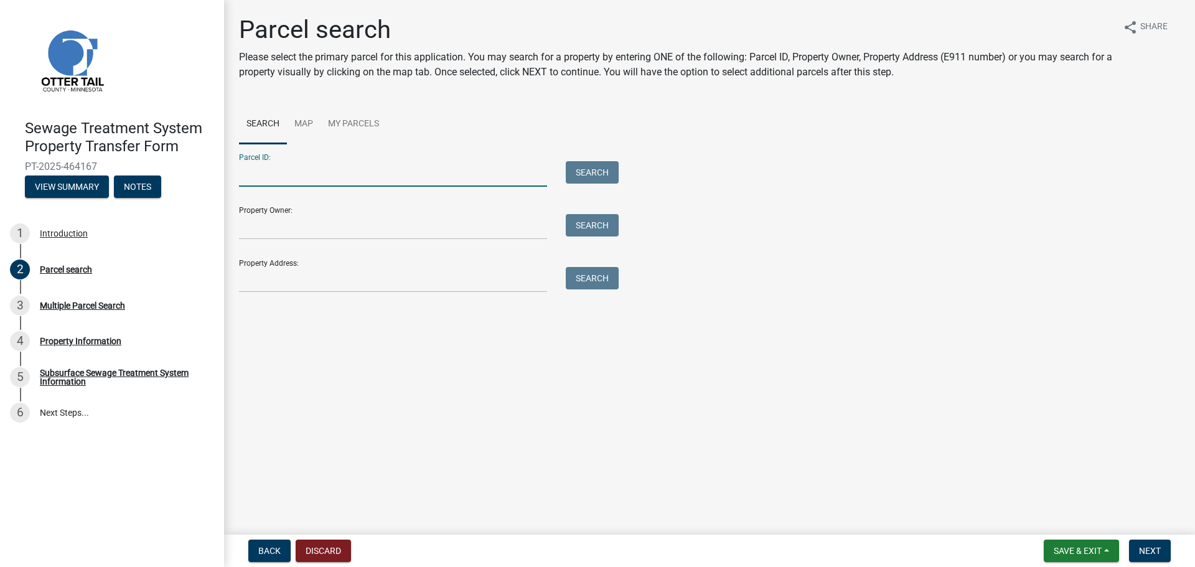
click at [272, 182] on input "Parcel ID:" at bounding box center [393, 174] width 308 height 26
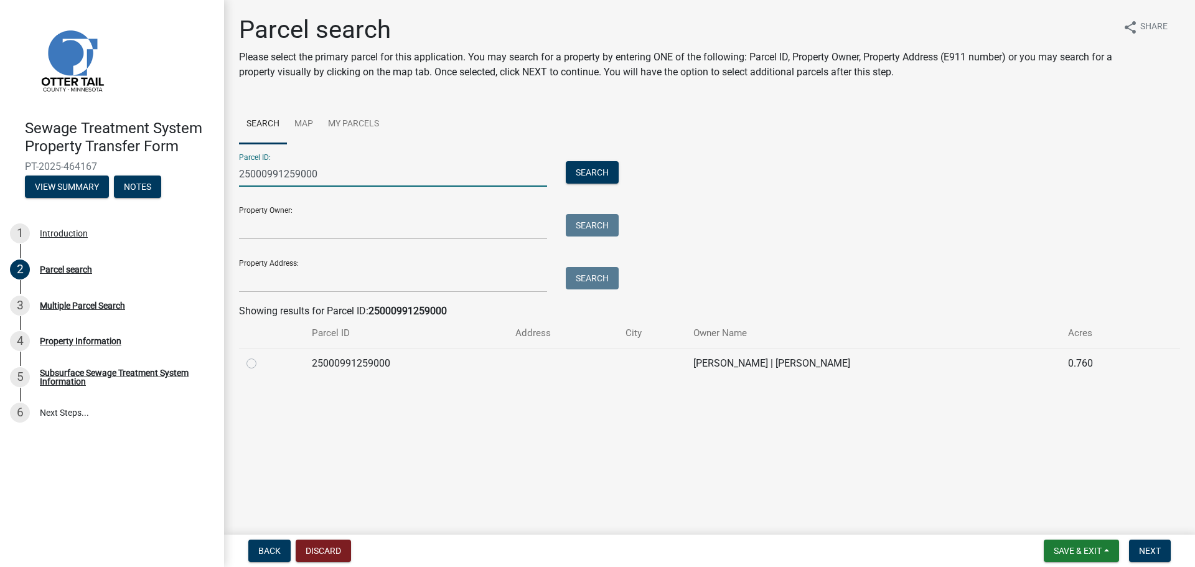
type input "25000991259000"
click at [257, 361] on div at bounding box center [271, 363] width 50 height 15
click at [246, 359] on td at bounding box center [271, 363] width 65 height 31
click at [261, 356] on label at bounding box center [261, 356] width 0 height 0
click at [261, 363] on input "radio" at bounding box center [265, 360] width 8 height 8
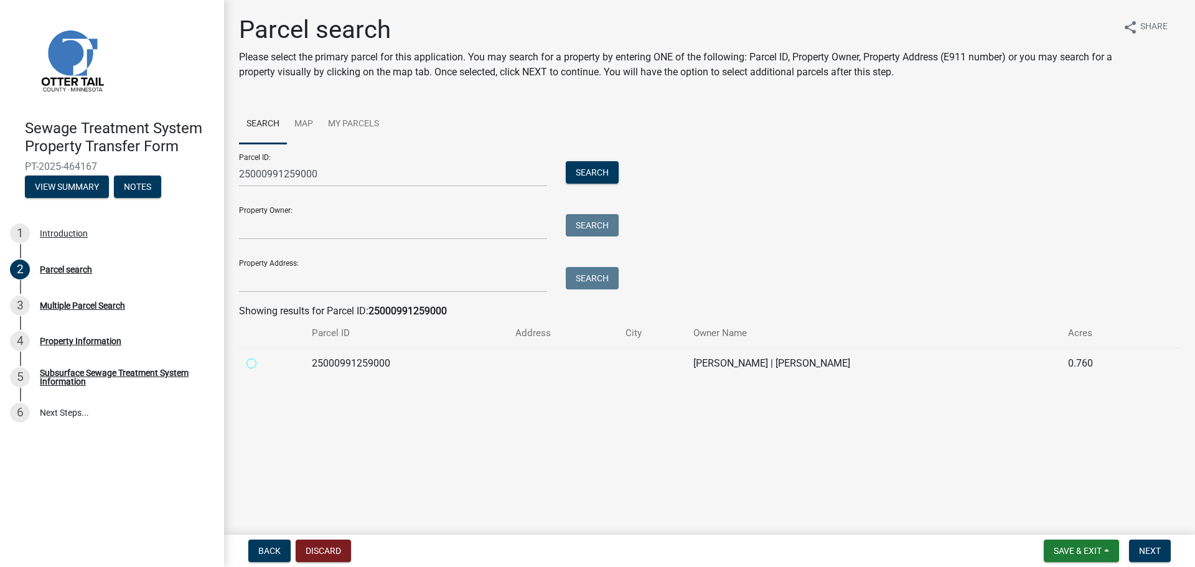
radio input "true"
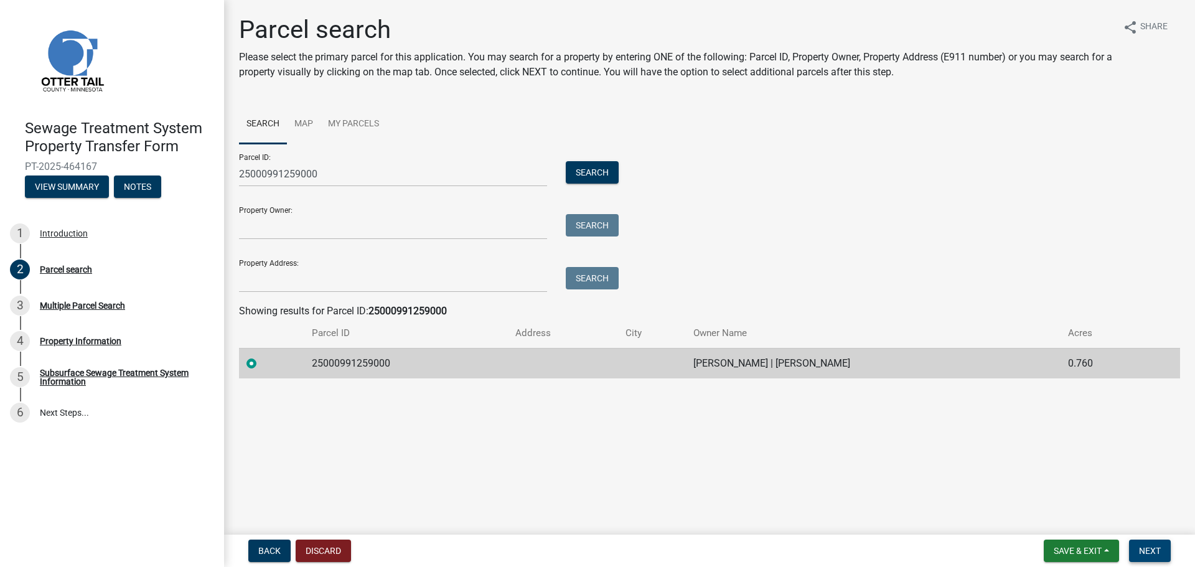
click at [1150, 543] on button "Next" at bounding box center [1150, 551] width 42 height 22
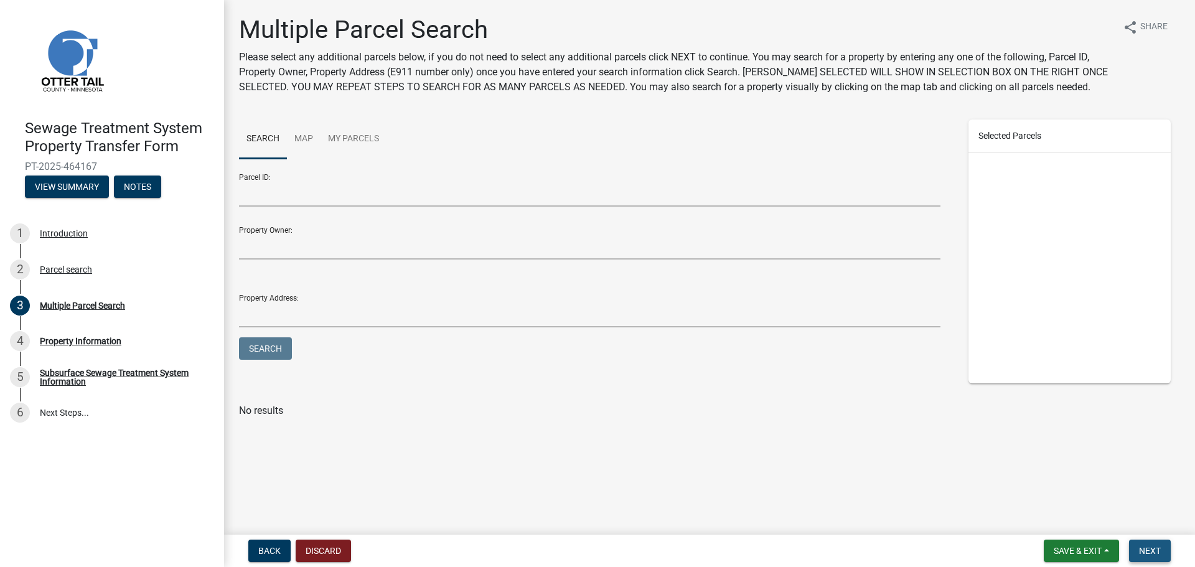
click at [1137, 554] on button "Next" at bounding box center [1150, 551] width 42 height 22
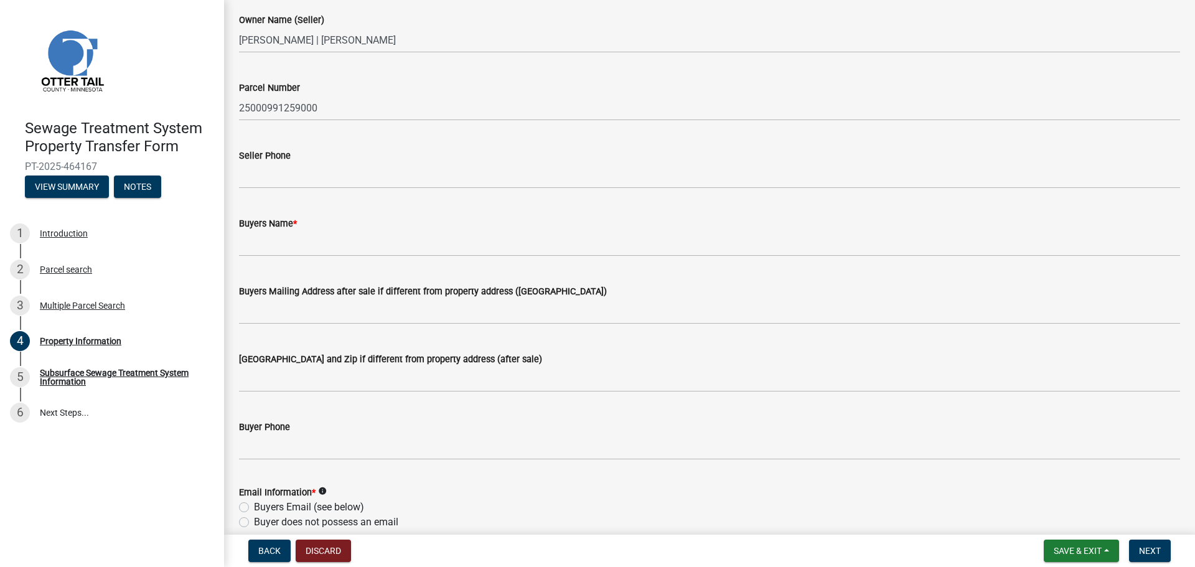
scroll to position [62, 0]
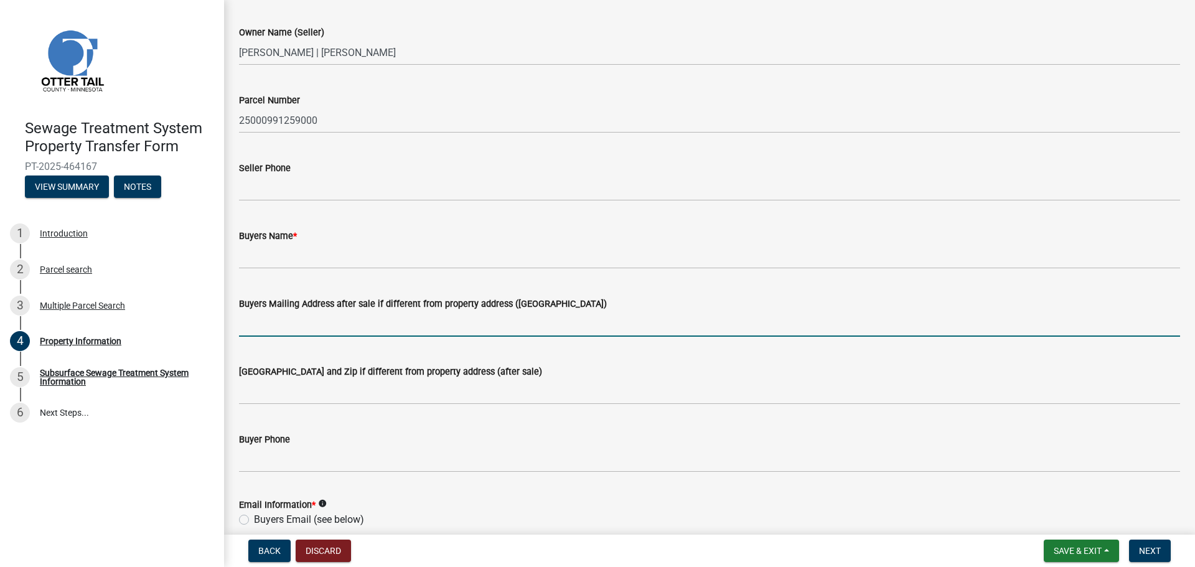
click at [329, 331] on input "Buyers Mailing Address after sale if different from property address ([GEOGRAPH…" at bounding box center [709, 324] width 941 height 26
paste input "27621 County Highway 83, Unit 6"
type input "27621 County Highway 83, Unit 6"
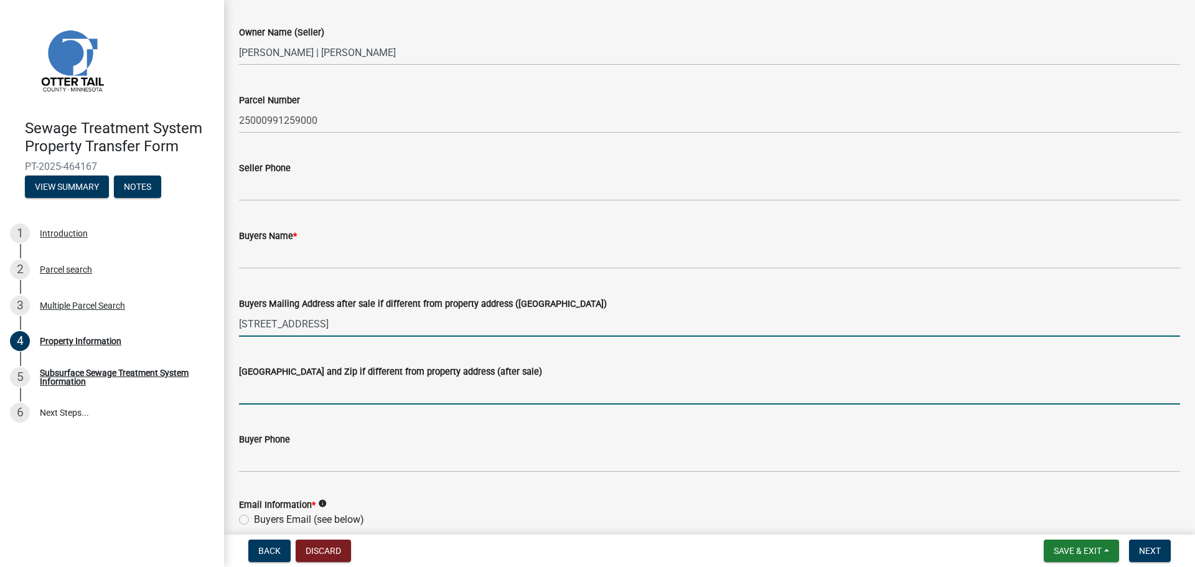
click at [300, 383] on input "[GEOGRAPHIC_DATA] and Zip if different from property address (after sale)" at bounding box center [709, 392] width 941 height 26
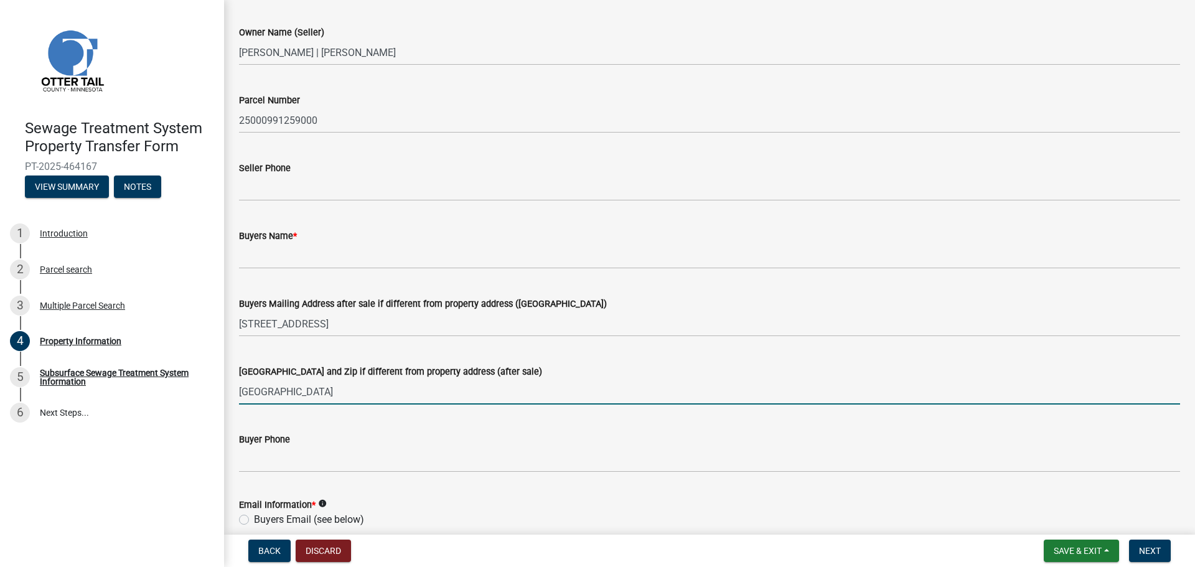
type input "Battle Lake, MN 56515"
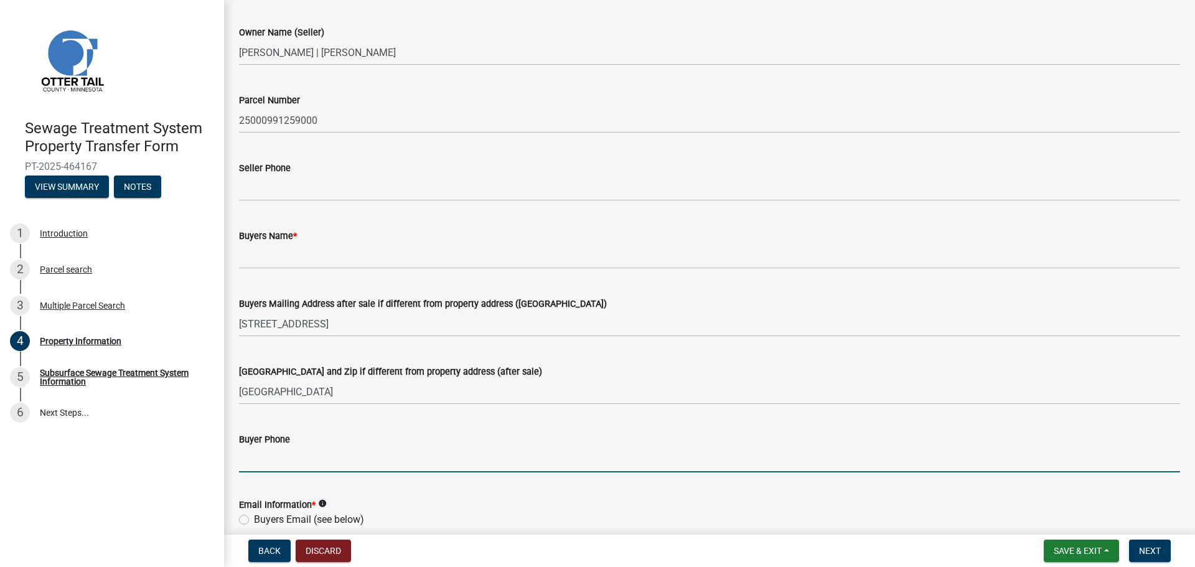
click at [310, 461] on input "Buyer Phone" at bounding box center [709, 460] width 941 height 26
paste input "(612)310-5389"
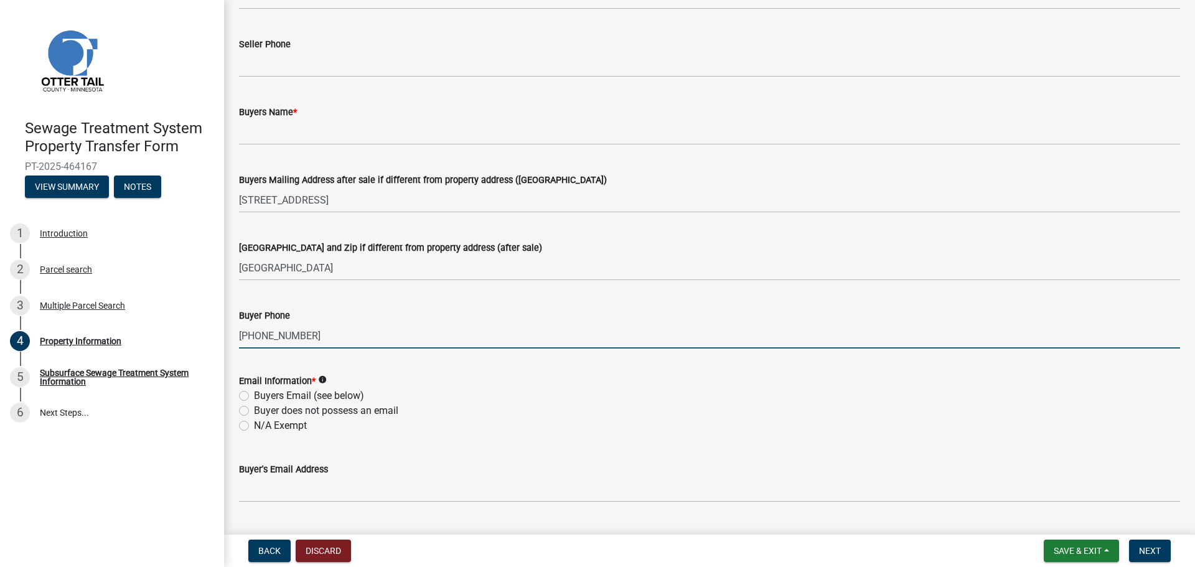
scroll to position [187, 0]
type input "(612)310-5389"
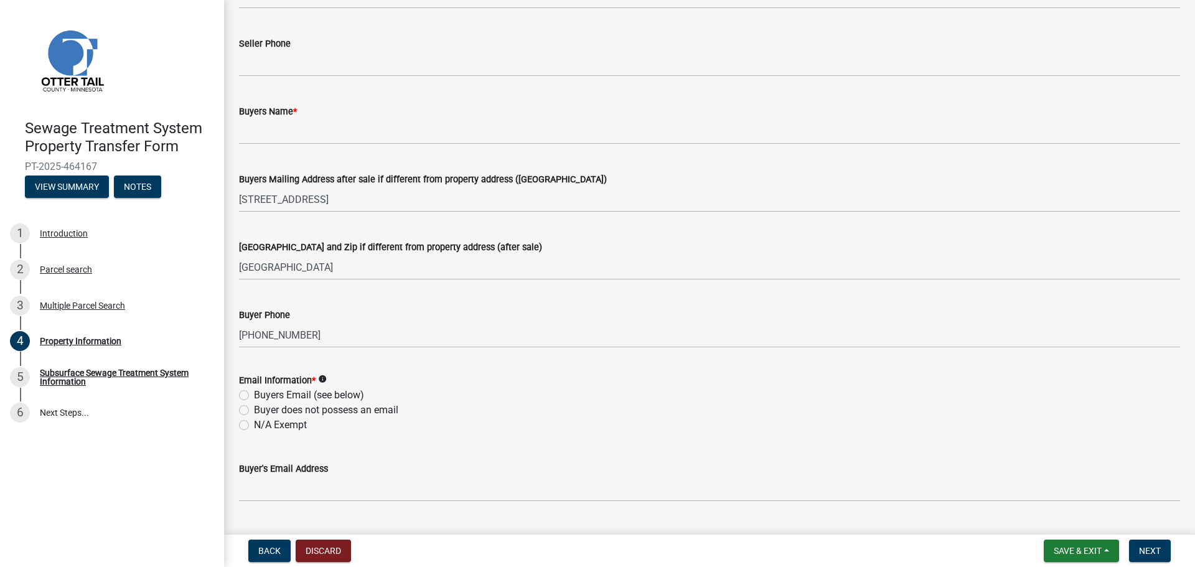
click at [288, 393] on label "Buyers Email (see below)" at bounding box center [309, 395] width 110 height 15
click at [262, 393] on input "Buyers Email (see below)" at bounding box center [258, 392] width 8 height 8
radio input "true"
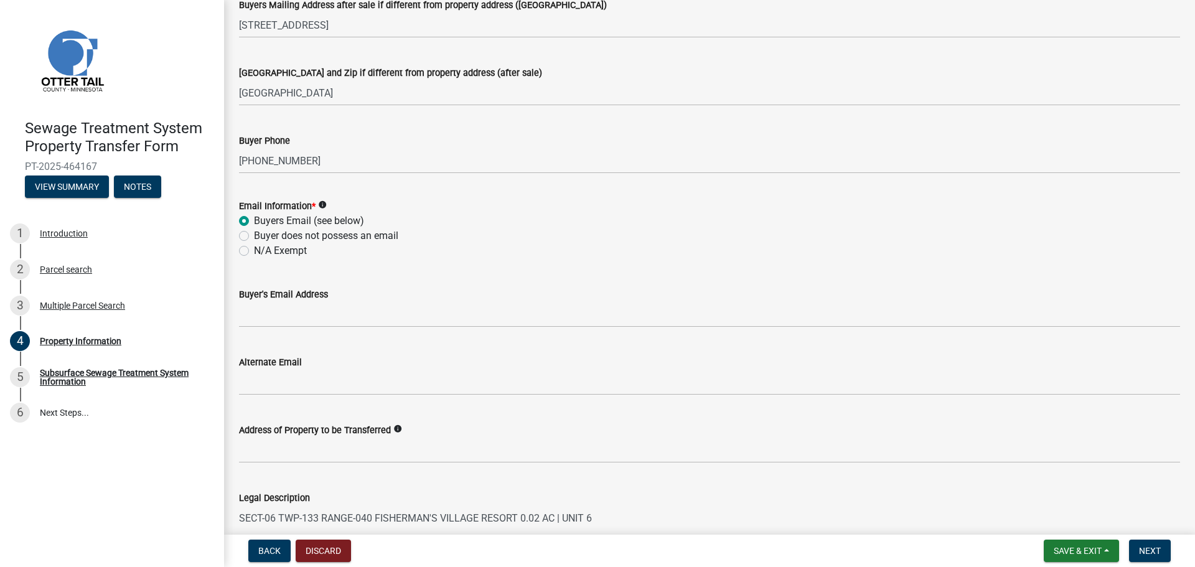
scroll to position [373, 0]
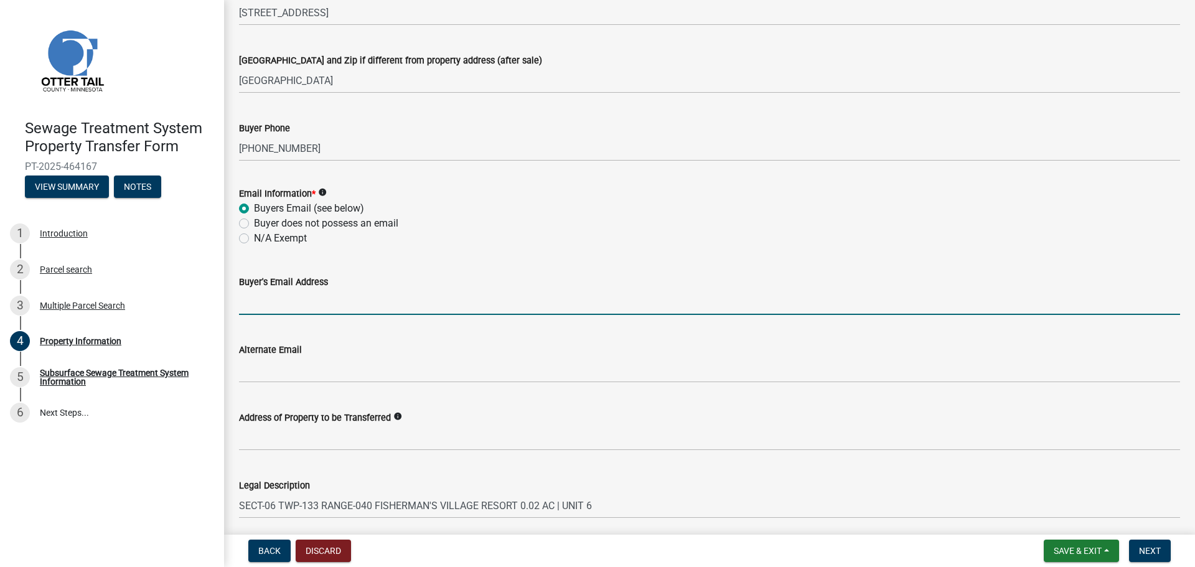
click at [271, 309] on input "Buyer's Email Address" at bounding box center [709, 302] width 941 height 26
paste input "colleenschatz13@gmail.com"
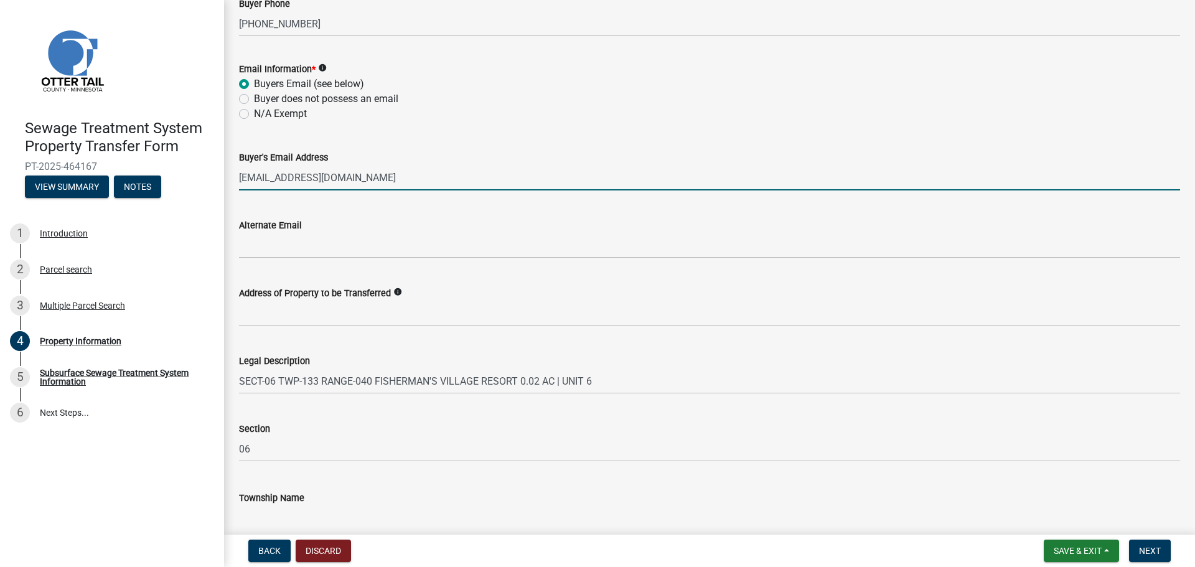
scroll to position [558, 0]
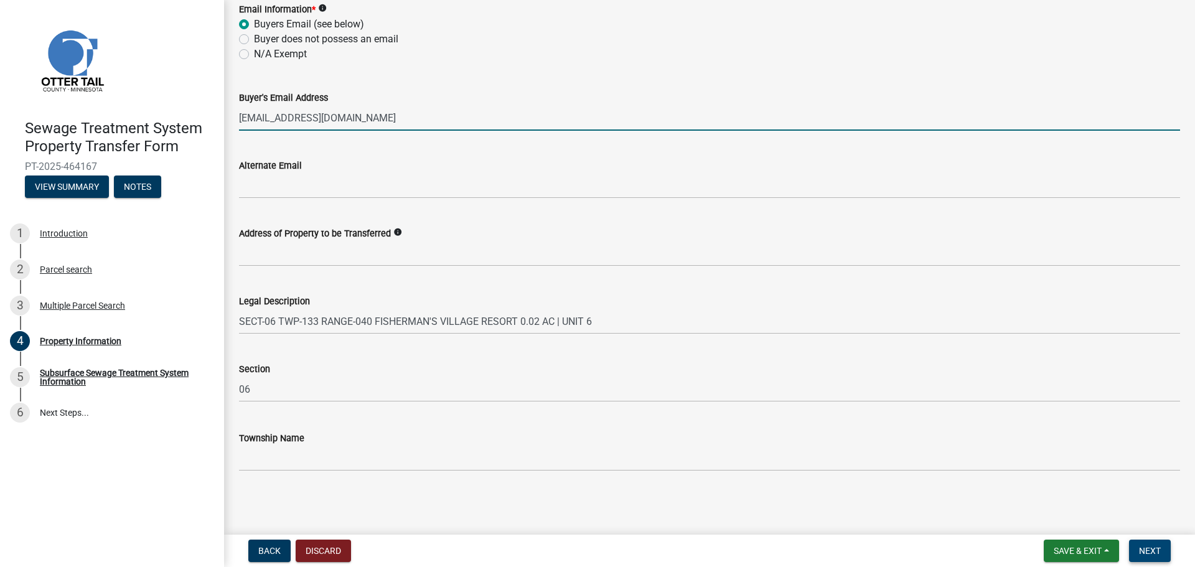
type input "colleenschatz13@gmail.com"
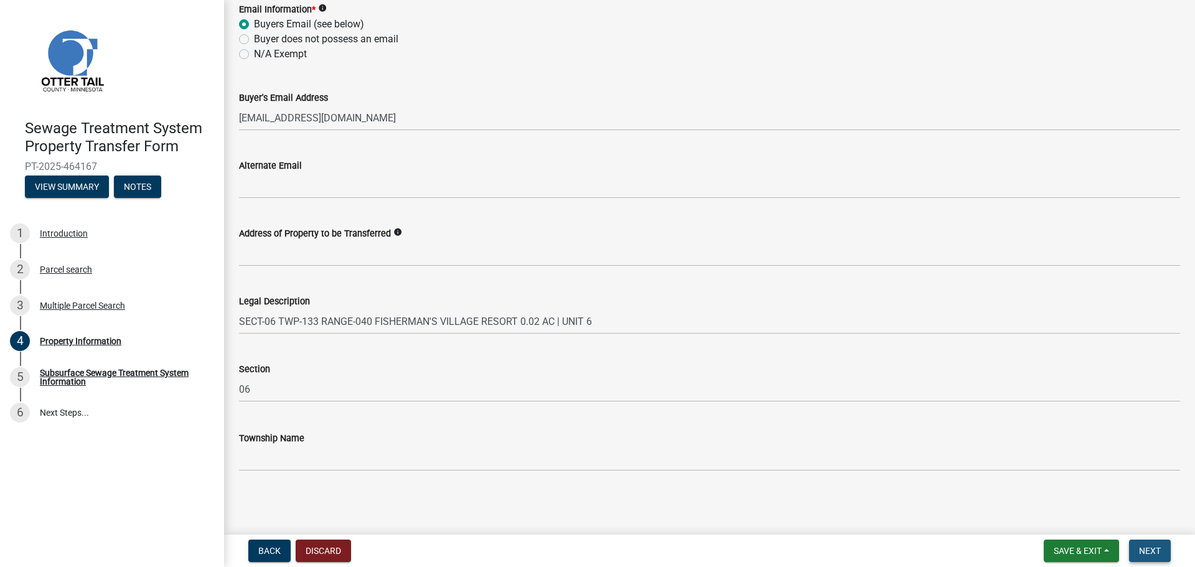
click at [1161, 543] on button "Next" at bounding box center [1150, 551] width 42 height 22
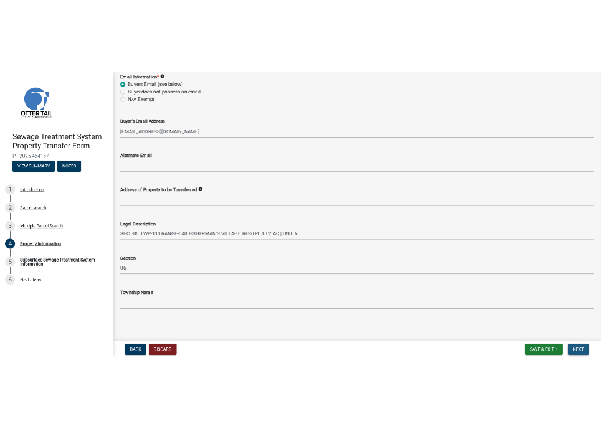
scroll to position [573, 0]
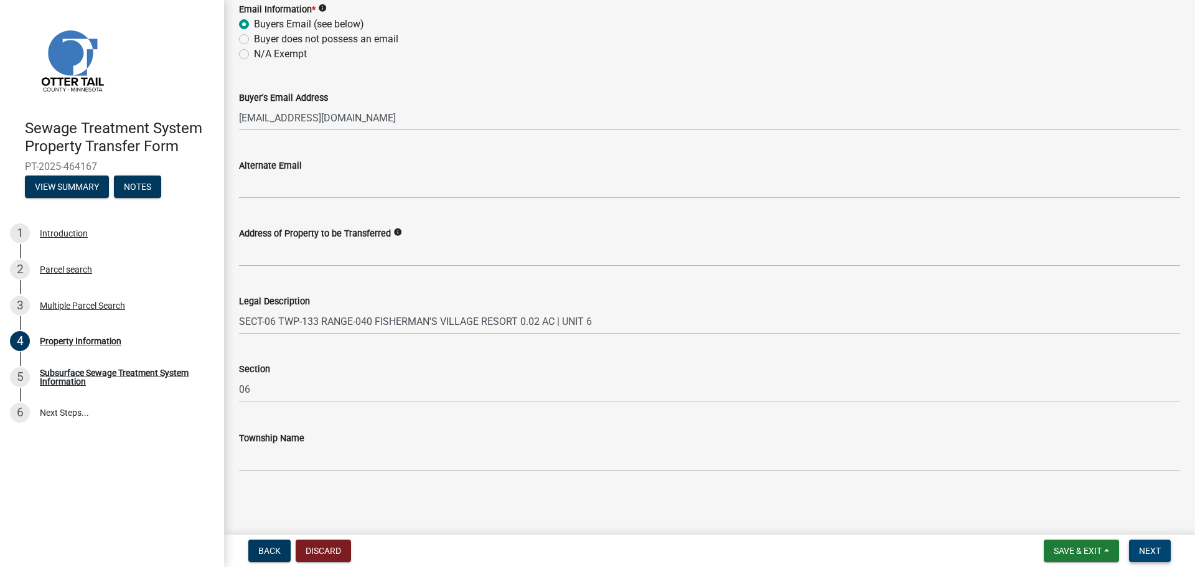
click at [1140, 542] on button "Next" at bounding box center [1150, 551] width 42 height 22
click at [1152, 551] on span "Next" at bounding box center [1150, 551] width 22 height 10
click at [1163, 543] on button "Next" at bounding box center [1150, 551] width 42 height 22
click at [1153, 550] on span "Next" at bounding box center [1150, 551] width 22 height 10
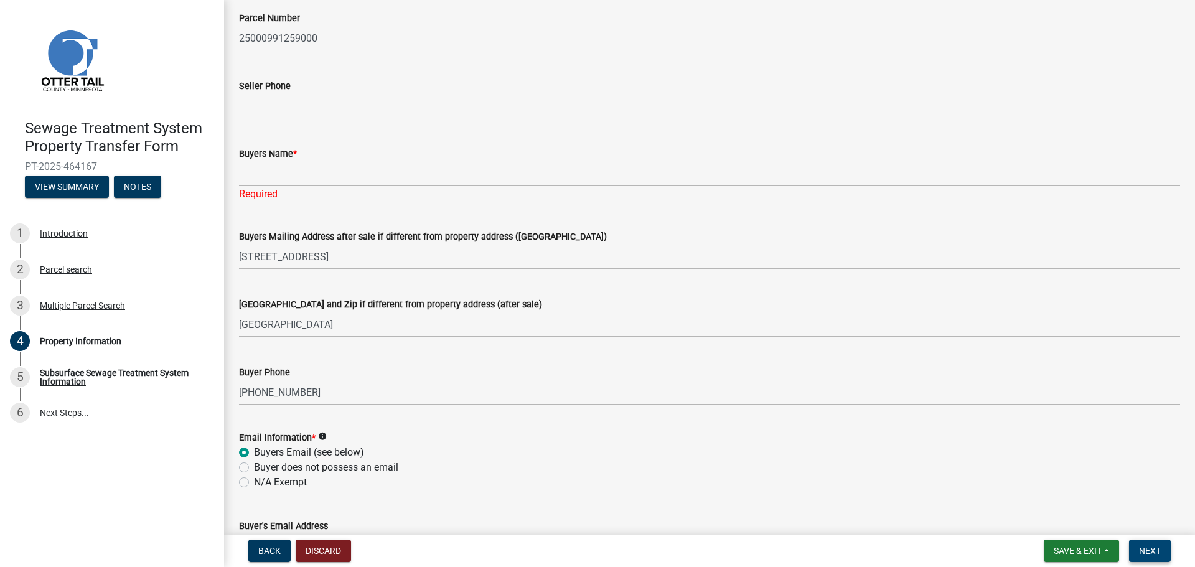
scroll to position [137, 0]
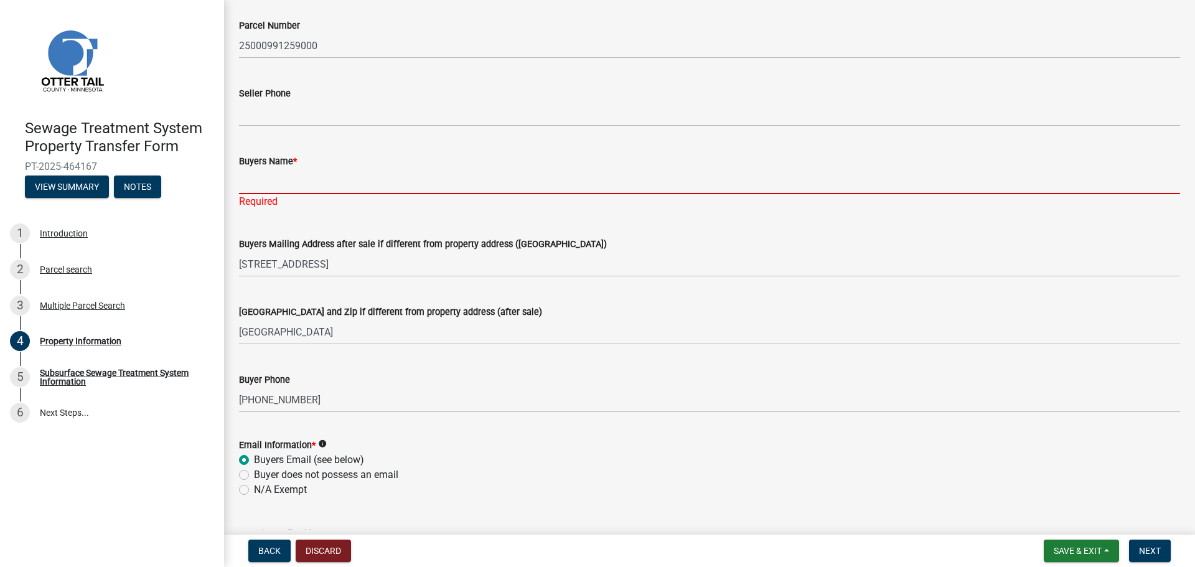
click at [307, 176] on input "Buyers Name *" at bounding box center [709, 182] width 941 height 26
click at [324, 181] on input "Buyers Name *" at bounding box center [709, 182] width 941 height 26
paste input "Colleen"
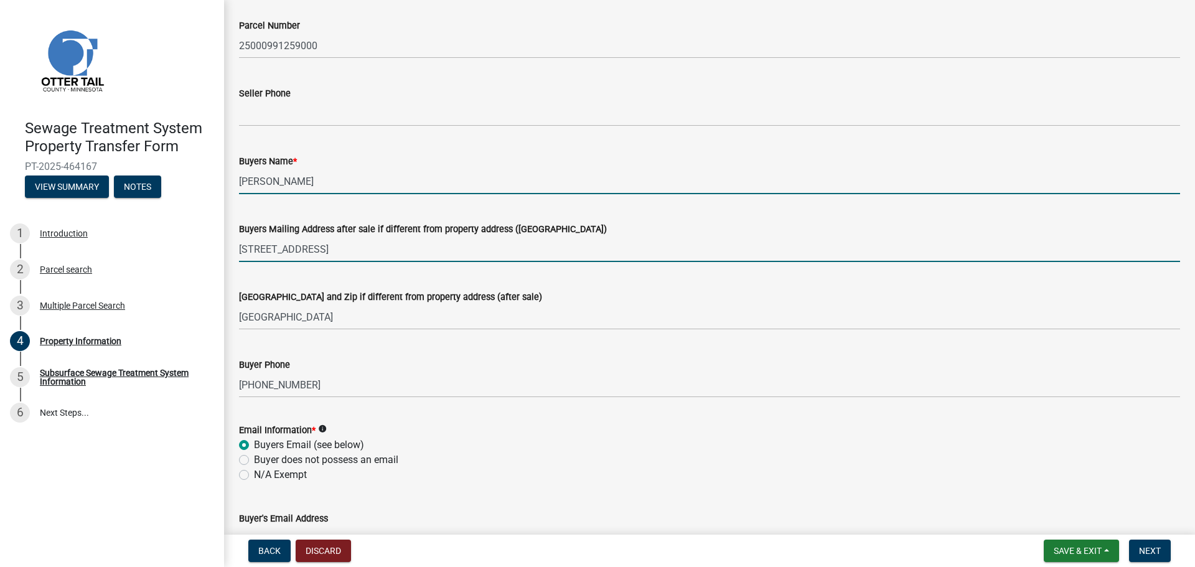
click at [360, 181] on input "Colleen H." at bounding box center [709, 182] width 941 height 26
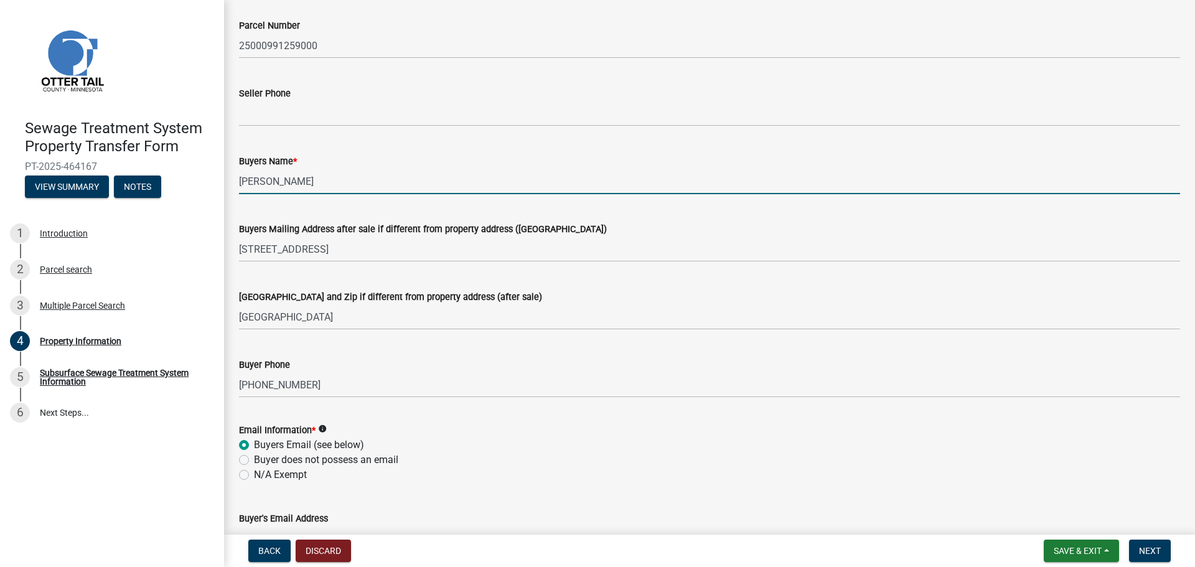
click at [373, 176] on input "Colleen H." at bounding box center [709, 182] width 941 height 26
paste input "Schatz"
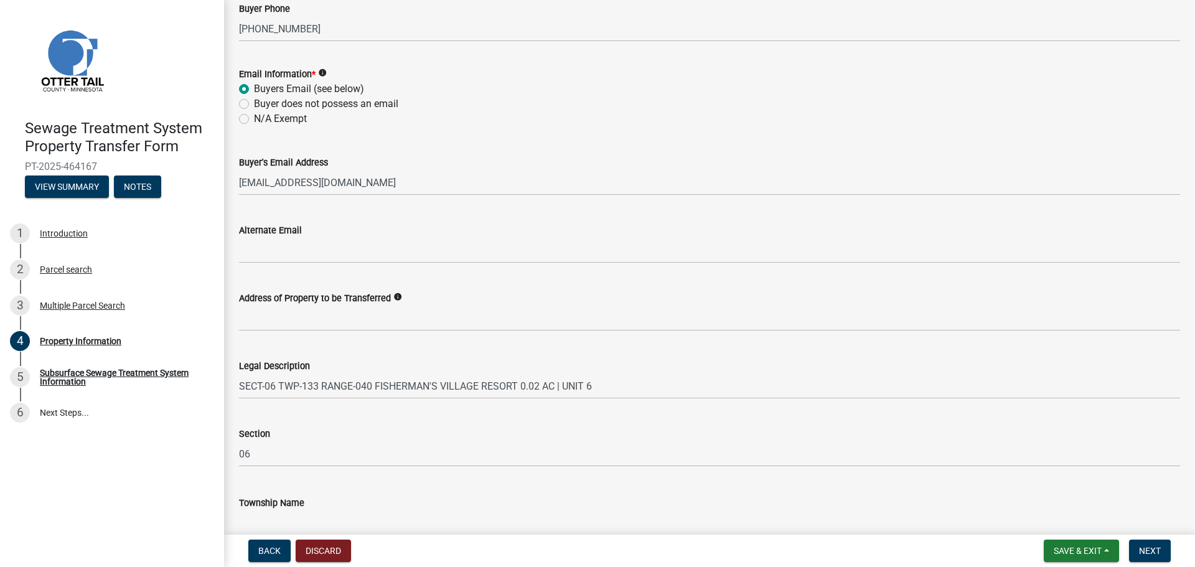
scroll to position [558, 0]
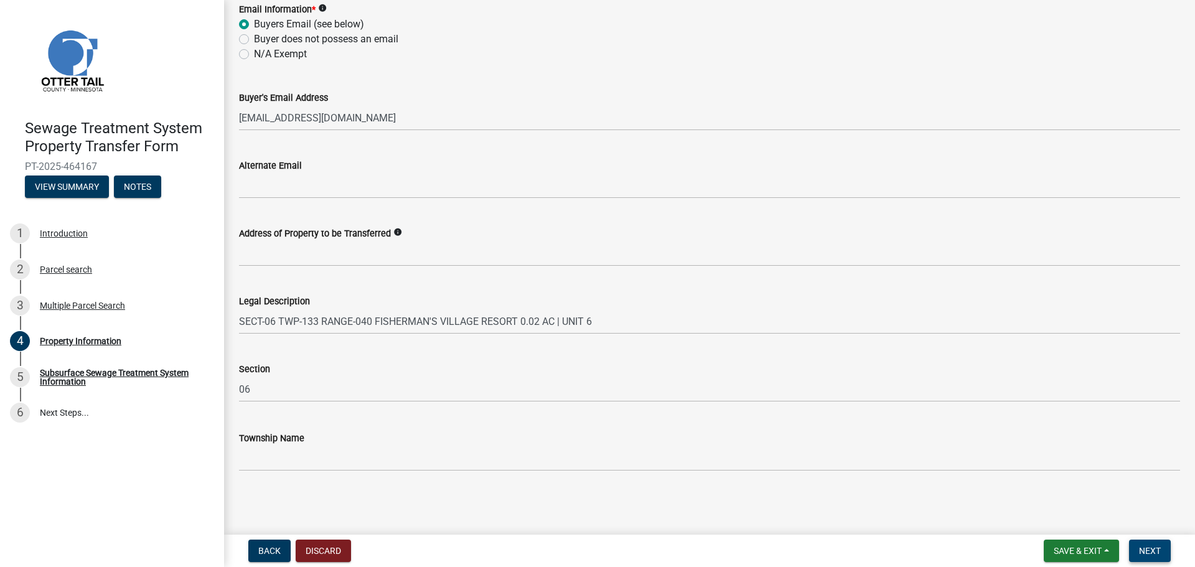
type input "Colleen H. Schatz and William D. Schatz"
click at [1157, 556] on span "Next" at bounding box center [1150, 551] width 22 height 10
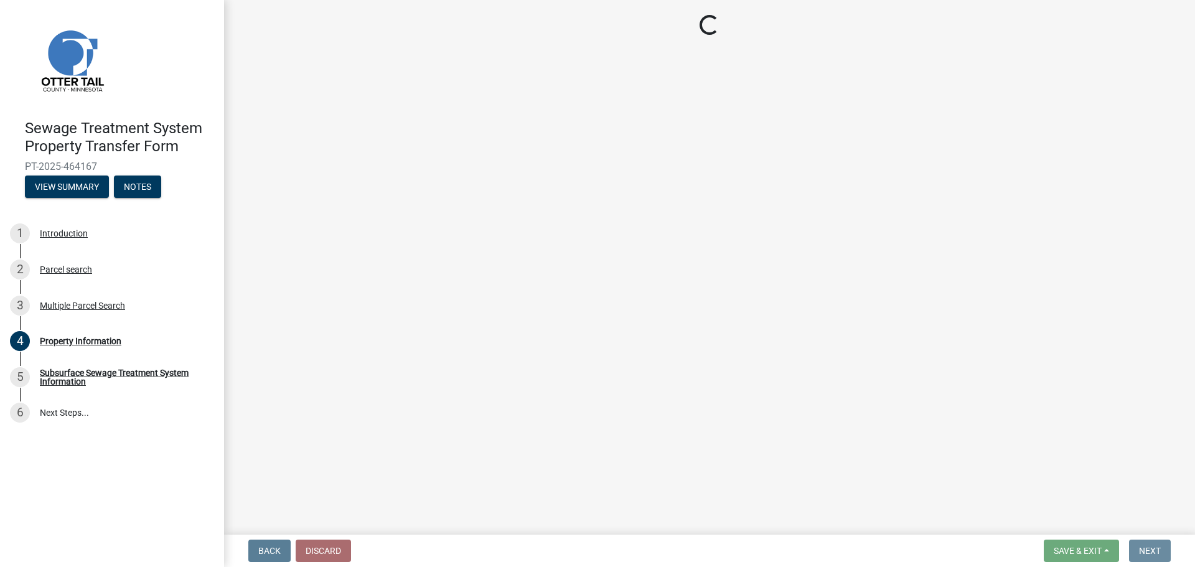
scroll to position [0, 0]
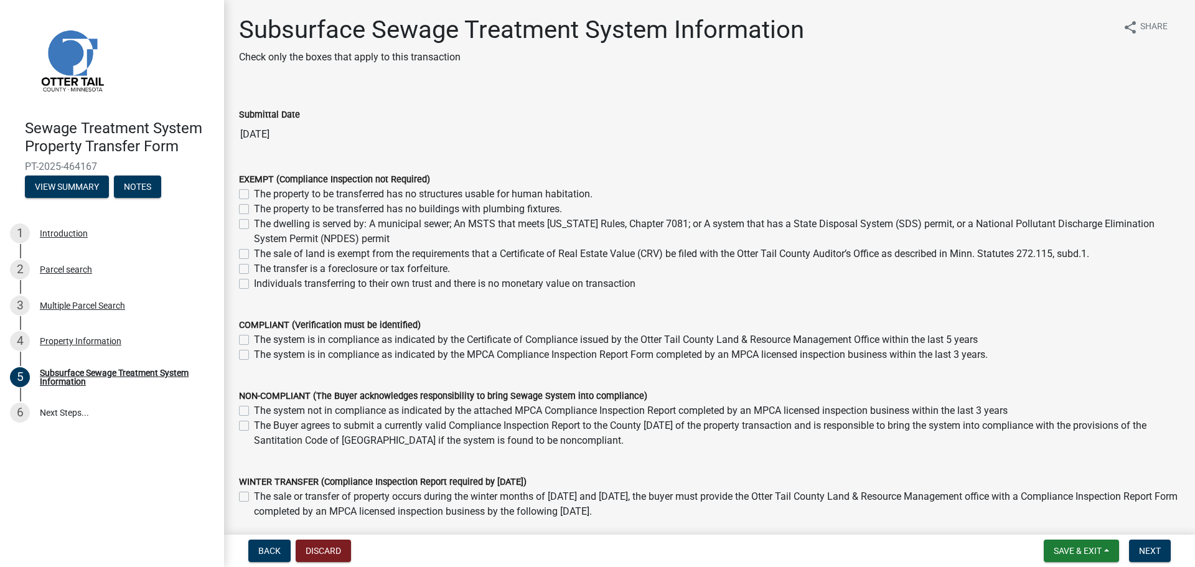
click at [527, 344] on label "The system is in compliance as indicated by the Certificate of Compliance issue…" at bounding box center [616, 339] width 724 height 15
click at [262, 340] on input "The system is in compliance as indicated by the Certificate of Compliance issue…" at bounding box center [258, 336] width 8 height 8
checkbox input "true"
click at [522, 354] on label "The system is in compliance as indicated by the MPCA Compliance Inspection Repo…" at bounding box center [621, 354] width 734 height 15
click at [262, 354] on input "The system is in compliance as indicated by the MPCA Compliance Inspection Repo…" at bounding box center [258, 351] width 8 height 8
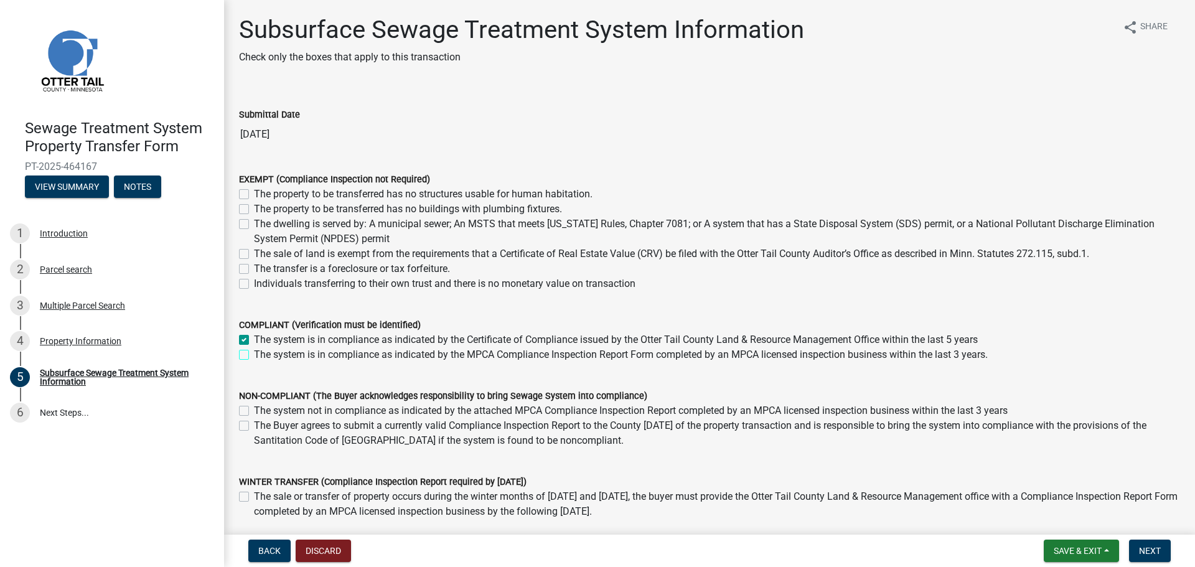
checkbox input "true"
click at [254, 344] on label "The system is in compliance as indicated by the Certificate of Compliance issue…" at bounding box center [616, 339] width 724 height 15
click at [254, 340] on input "The system is in compliance as indicated by the Certificate of Compliance issue…" at bounding box center [258, 336] width 8 height 8
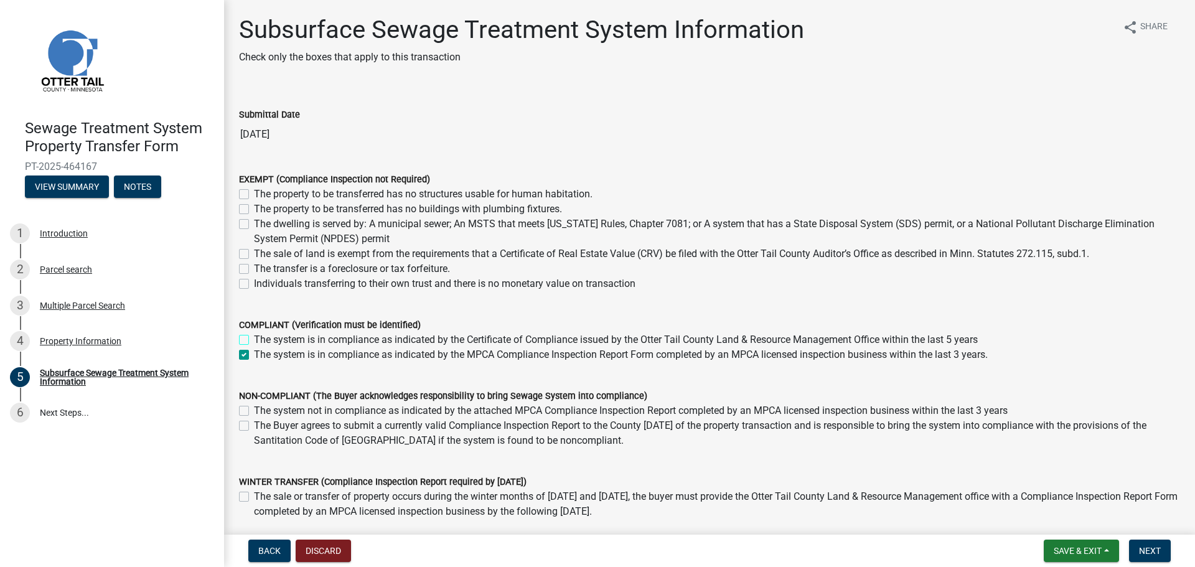
checkbox input "false"
checkbox input "true"
click at [1147, 549] on span "Next" at bounding box center [1150, 551] width 22 height 10
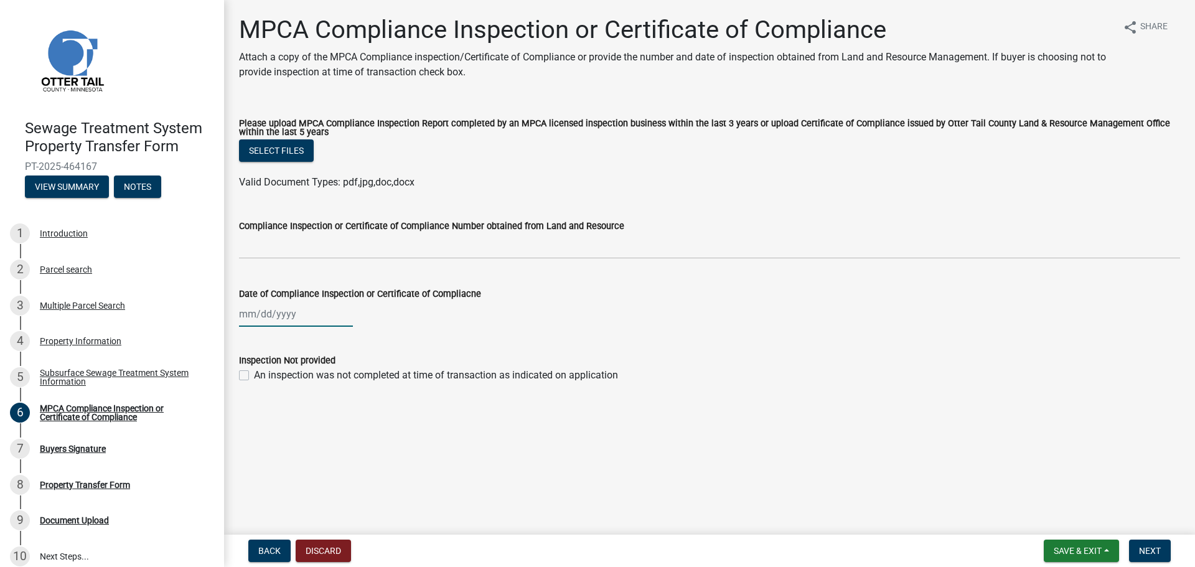
click at [289, 319] on div at bounding box center [296, 314] width 114 height 26
select select "8"
select select "2025"
click at [248, 337] on button "Previous month" at bounding box center [251, 341] width 15 height 20
select select "7"
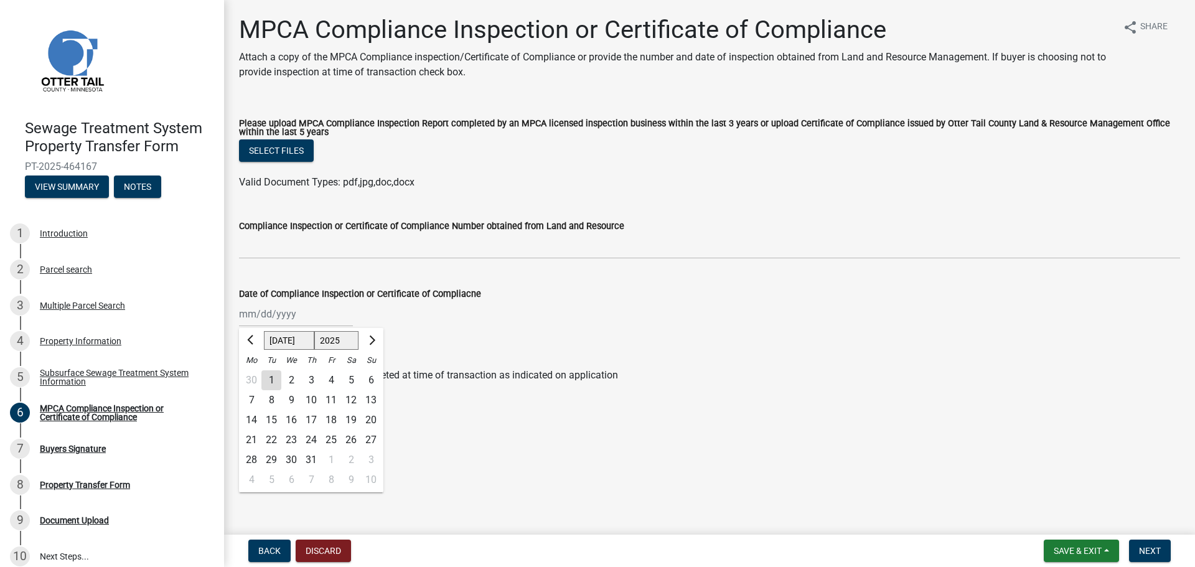
click at [306, 421] on div "17" at bounding box center [311, 420] width 20 height 20
type input "[DATE]"
click at [294, 155] on button "Select files" at bounding box center [276, 150] width 75 height 22
click at [298, 154] on button "Select files" at bounding box center [276, 150] width 75 height 22
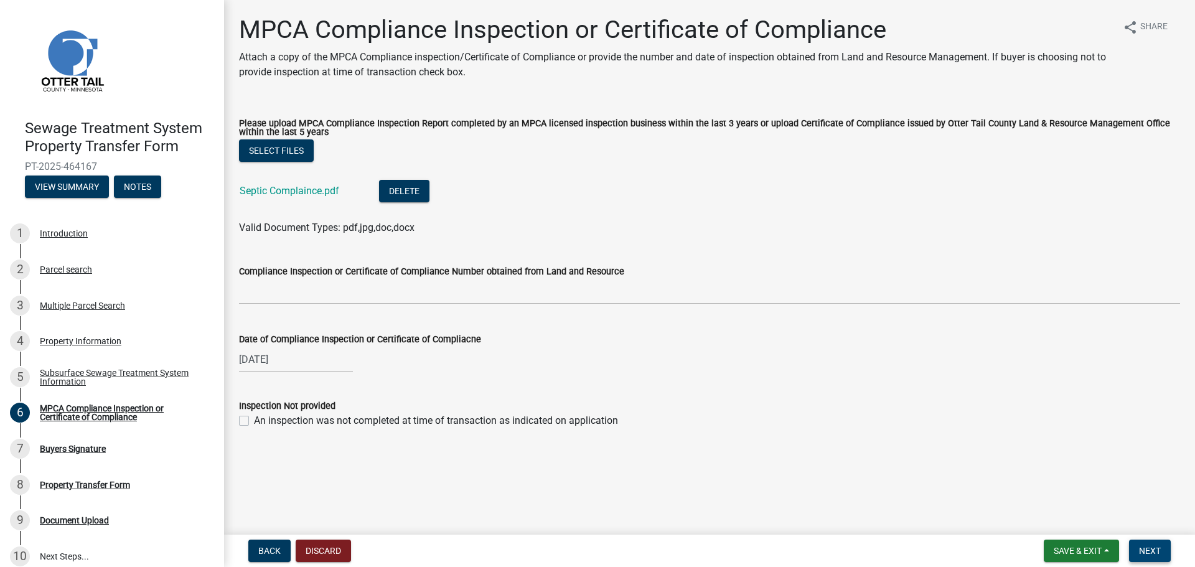
click at [1149, 558] on button "Next" at bounding box center [1150, 551] width 42 height 22
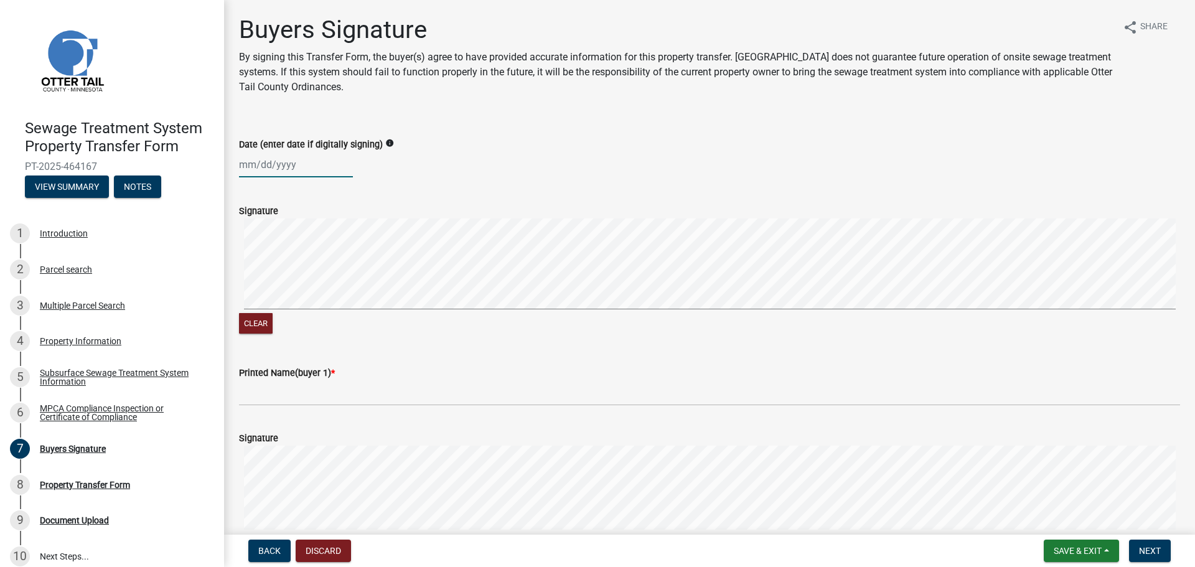
click at [301, 164] on div at bounding box center [296, 165] width 114 height 26
select select "8"
select select "2025"
click at [275, 275] on div "12" at bounding box center [271, 271] width 20 height 20
type input "[DATE]"
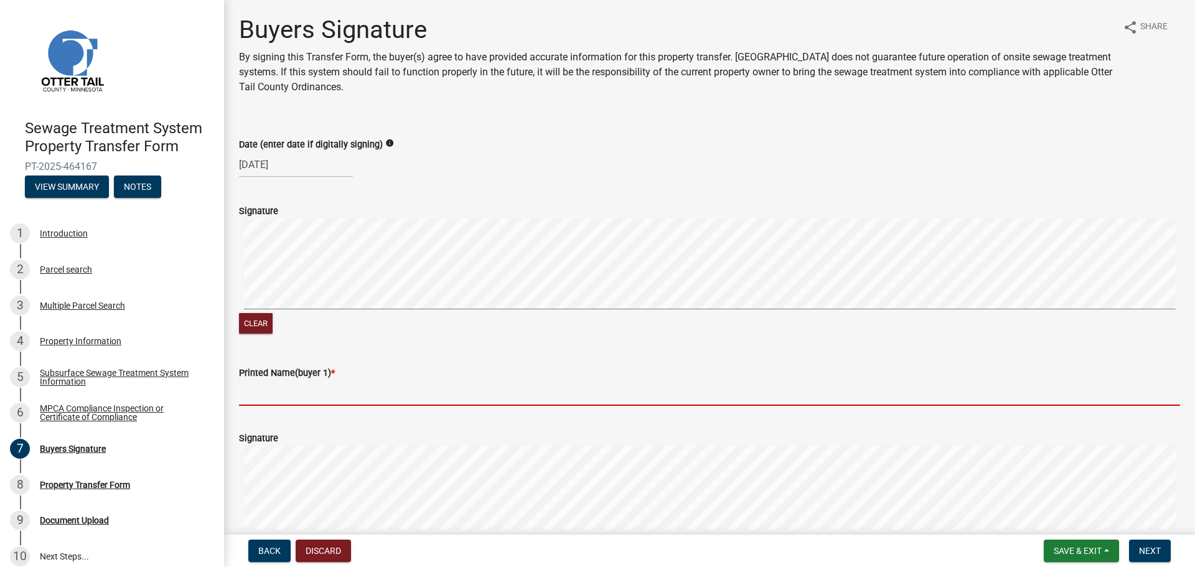
click at [295, 395] on input "Printed Name(buyer 1) *" at bounding box center [709, 393] width 941 height 26
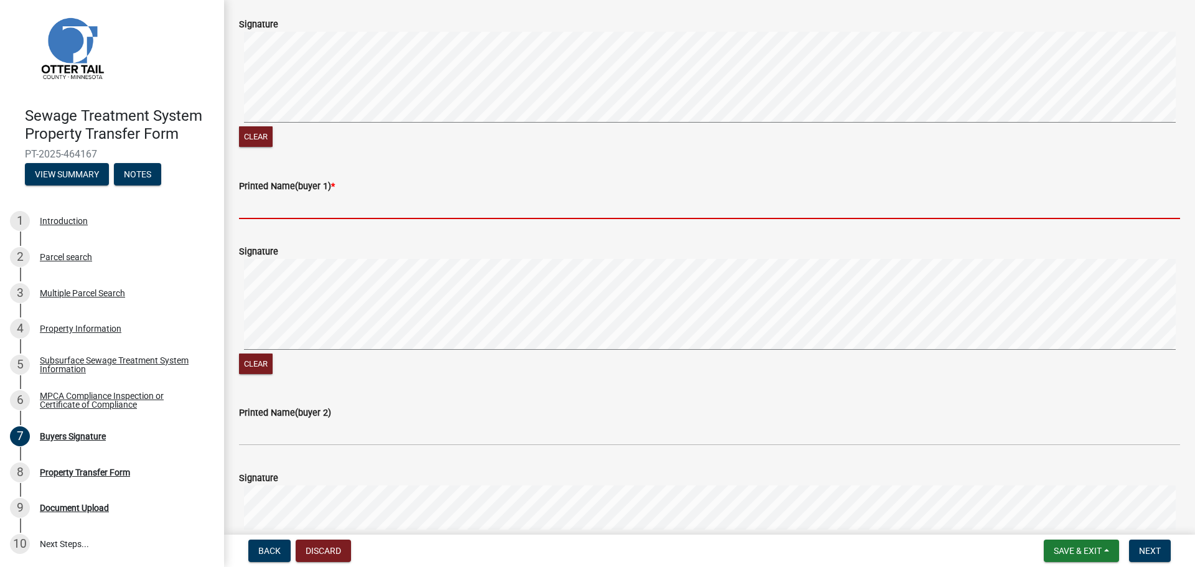
scroll to position [249, 0]
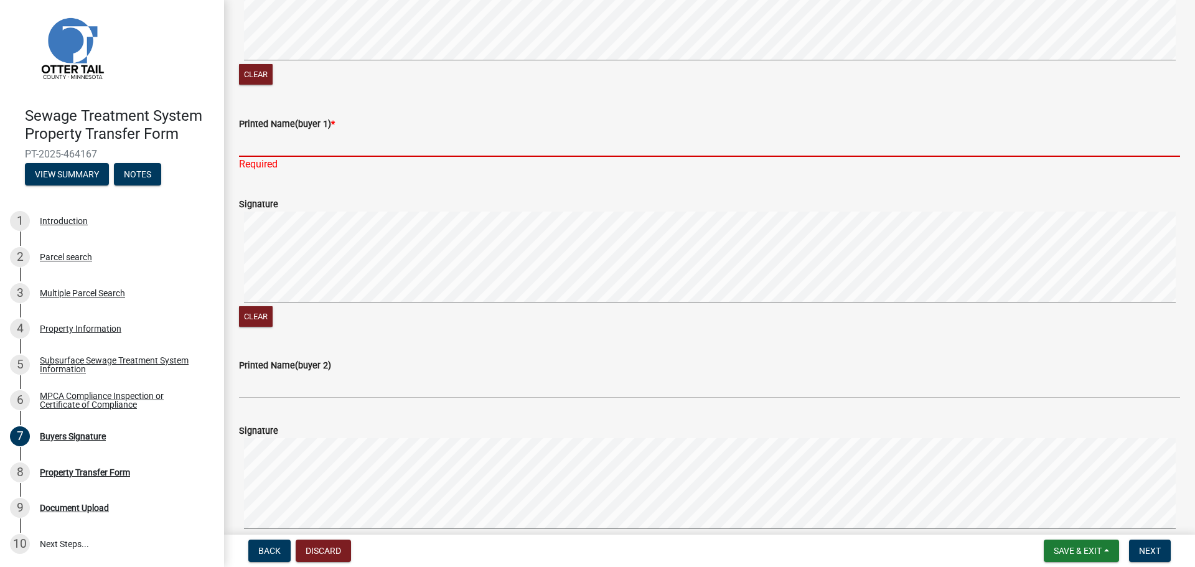
click at [298, 148] on input "Printed Name(buyer 1) *" at bounding box center [709, 144] width 941 height 26
paste input "Colleen"
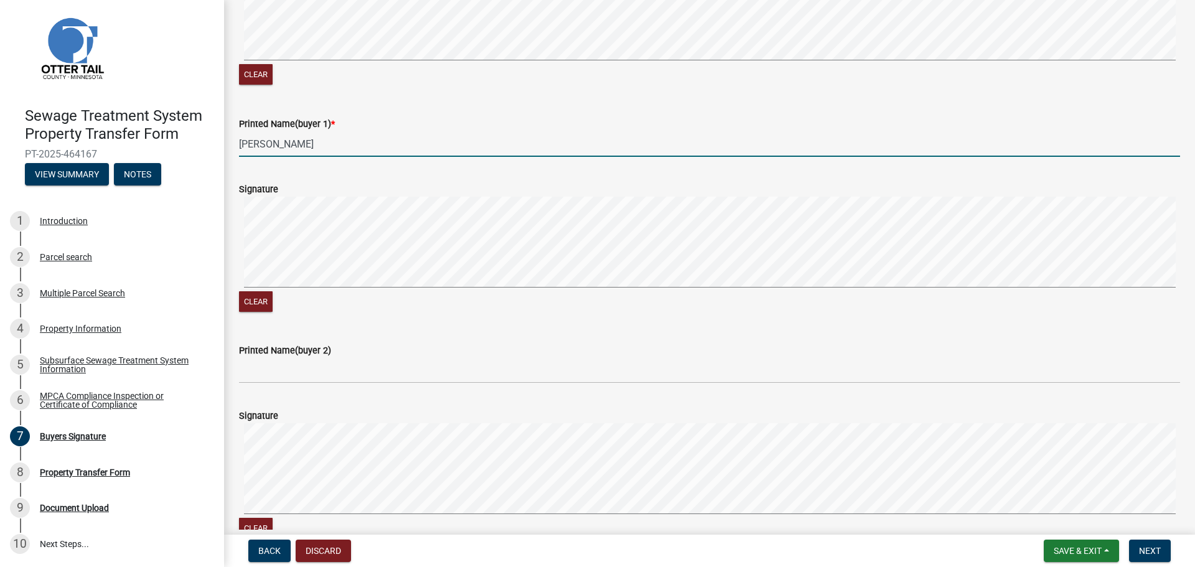
click at [407, 136] on input "Colleen" at bounding box center [709, 144] width 941 height 26
paste input "H."
click at [410, 140] on input "Colleen H." at bounding box center [709, 144] width 941 height 26
paste input "Schatz"
type input "Colleen H. Schatz"
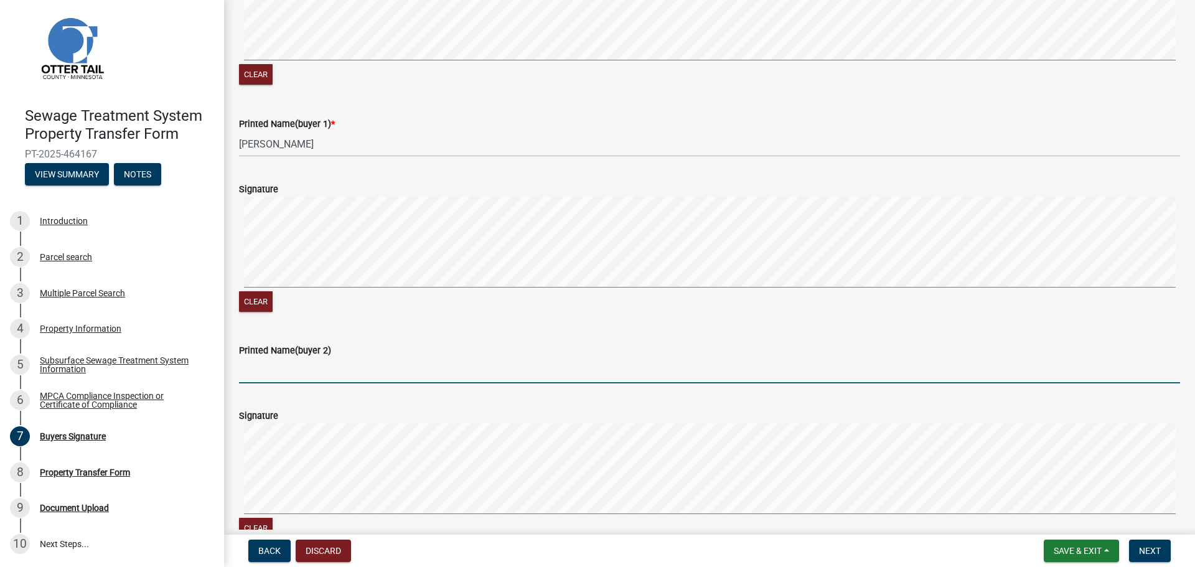
click at [319, 367] on input "Printed Name(buyer 2)" at bounding box center [709, 371] width 941 height 26
paste input "William"
click at [368, 367] on input "William" at bounding box center [709, 371] width 941 height 26
paste input "D."
click at [350, 375] on input "William D." at bounding box center [709, 371] width 941 height 26
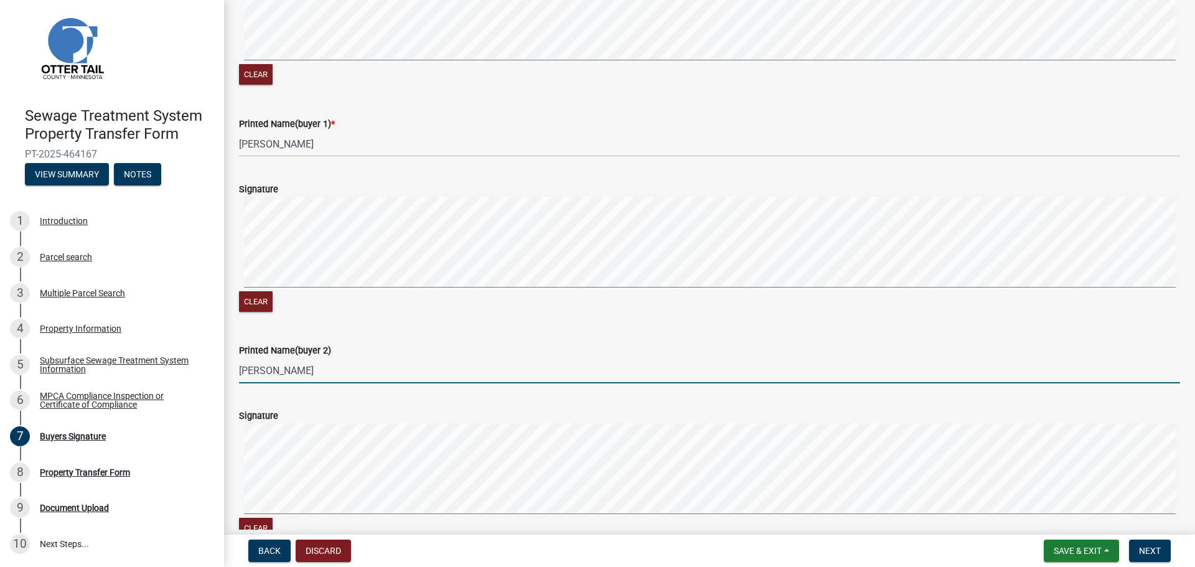
paste input "Schatz"
type input "William D. Schatz"
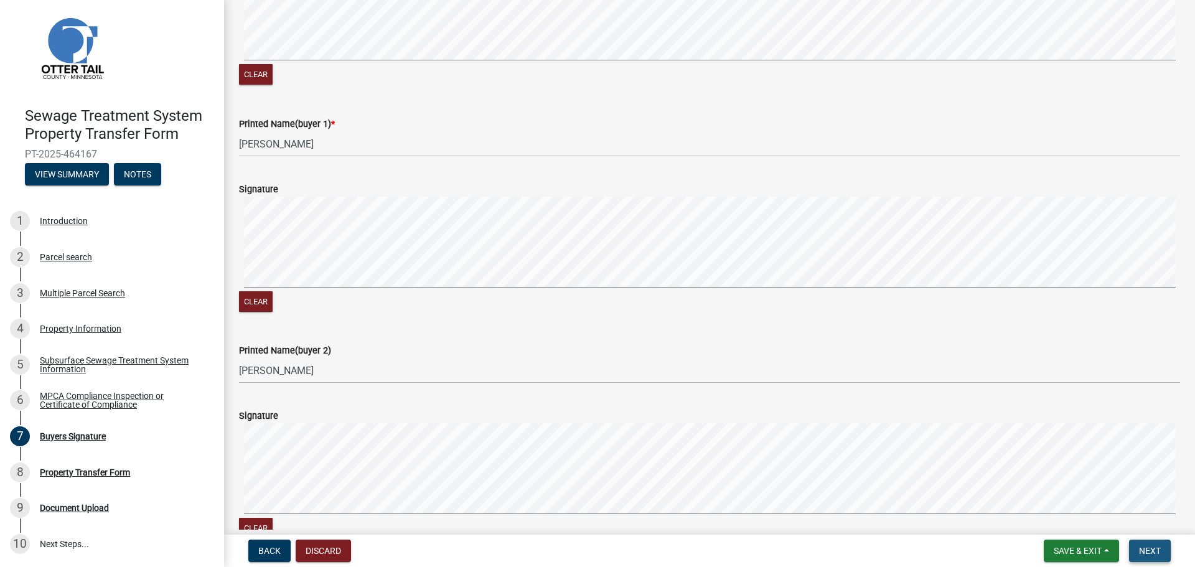
click at [1135, 550] on button "Next" at bounding box center [1150, 551] width 42 height 22
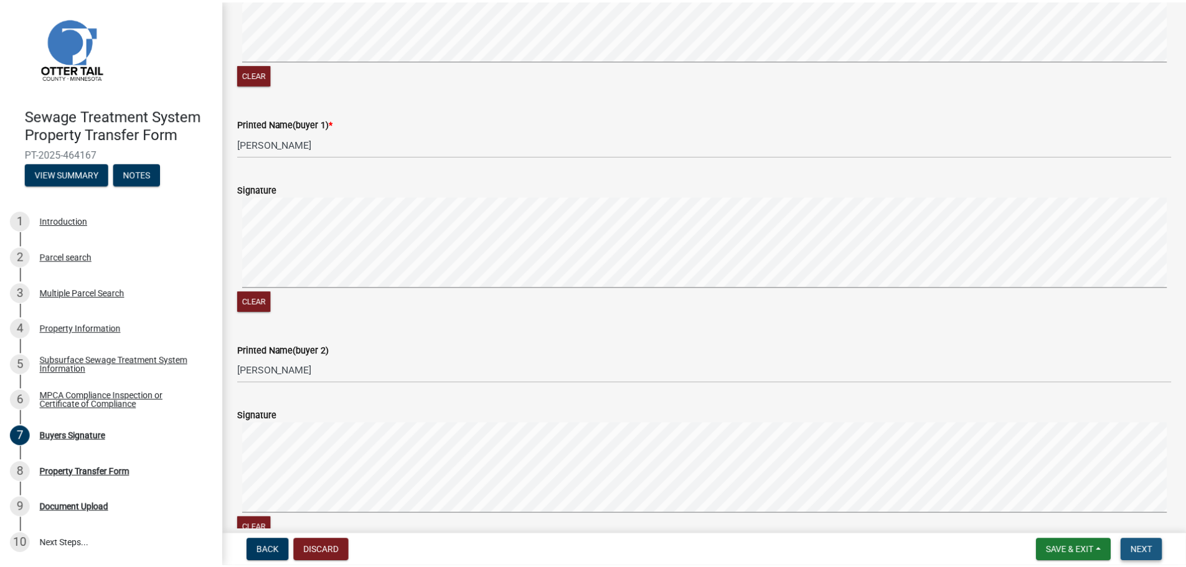
scroll to position [0, 0]
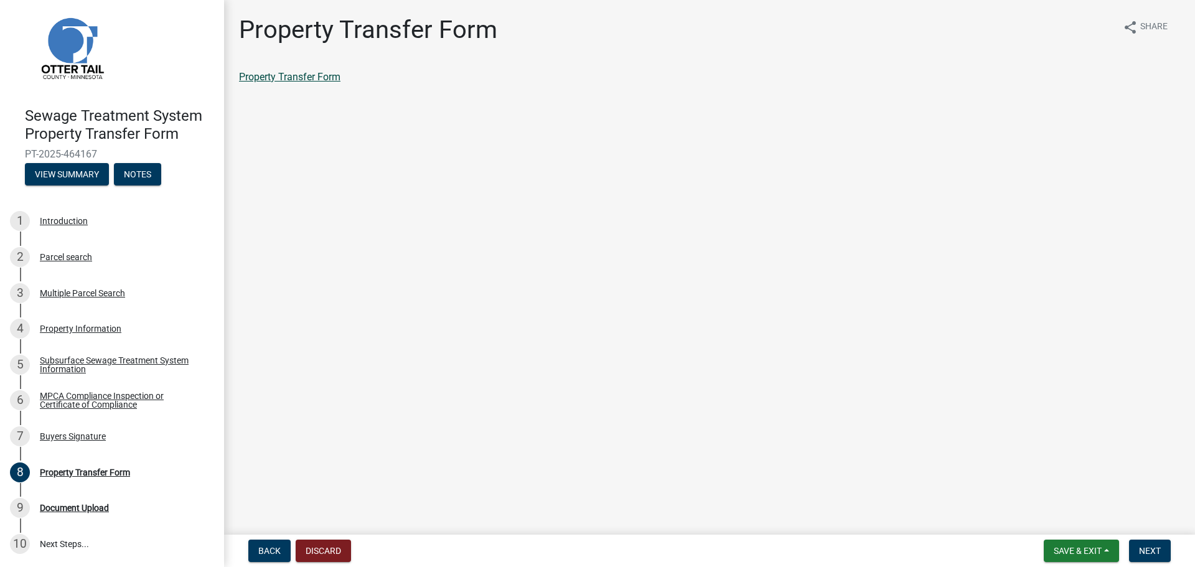
click at [307, 78] on link "Property Transfer Form" at bounding box center [289, 77] width 101 height 12
click at [1155, 550] on span "Next" at bounding box center [1150, 551] width 22 height 10
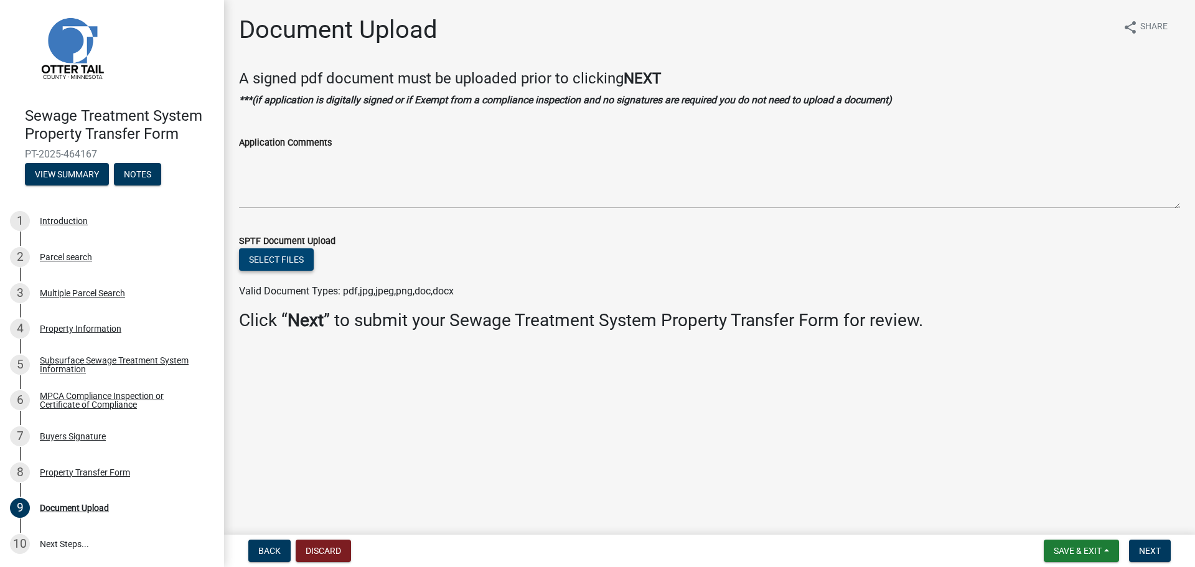
click at [266, 262] on button "Select files" at bounding box center [276, 259] width 75 height 22
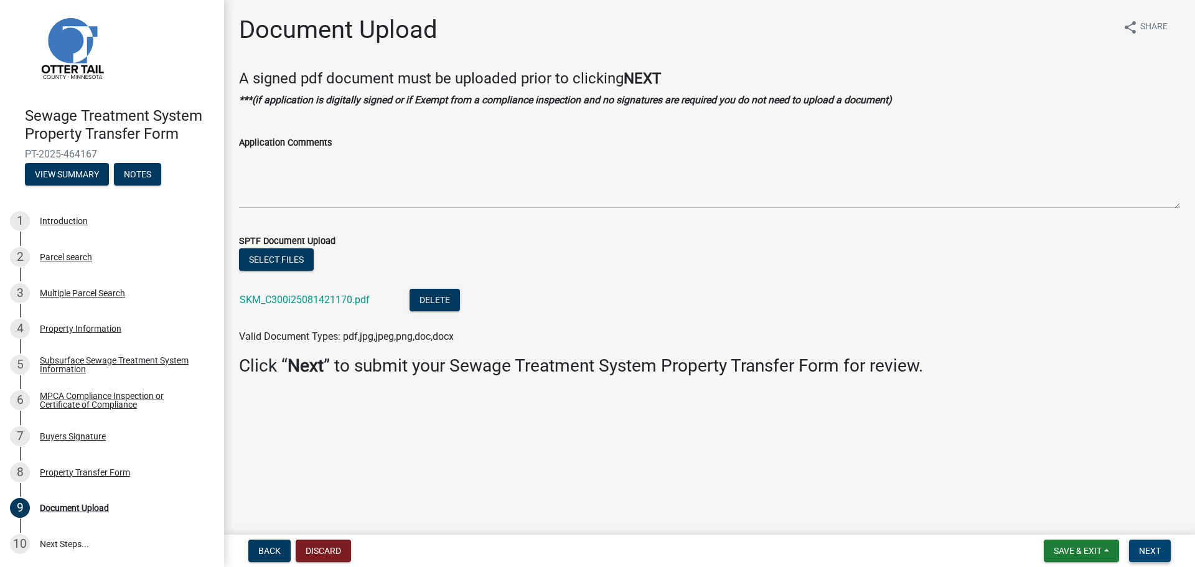
click at [1146, 550] on span "Next" at bounding box center [1150, 551] width 22 height 10
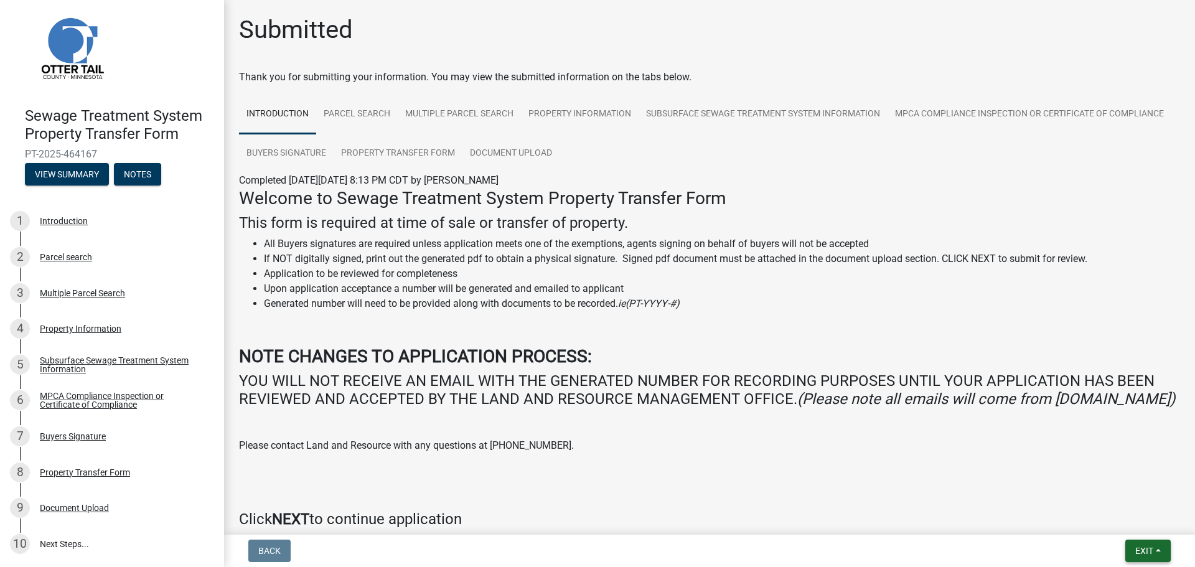
click at [1135, 548] on span "Exit" at bounding box center [1144, 551] width 18 height 10
click at [1104, 520] on button "Save & Exit" at bounding box center [1121, 519] width 100 height 30
